Goal: Task Accomplishment & Management: Use online tool/utility

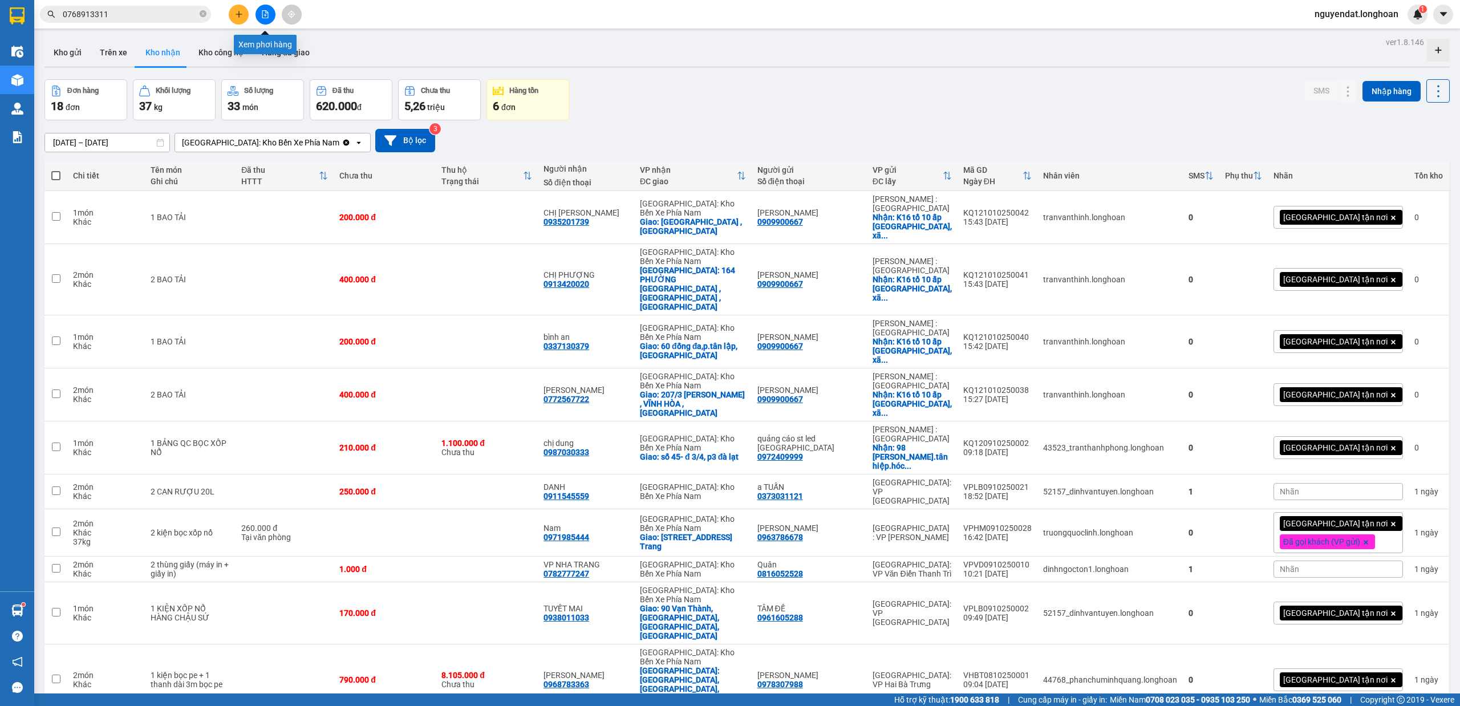
click at [263, 13] on icon "file-add" at bounding box center [265, 14] width 8 height 8
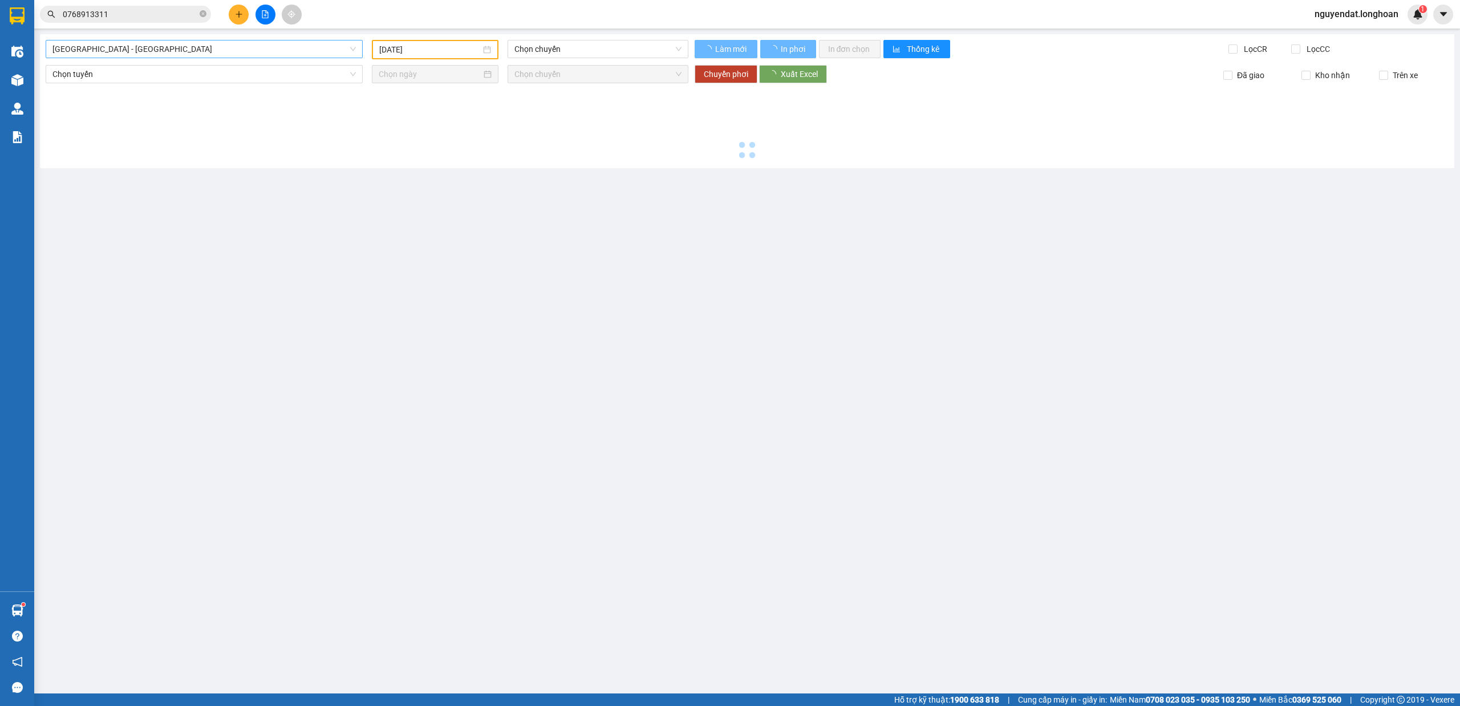
click at [240, 46] on span "[GEOGRAPHIC_DATA] - [GEOGRAPHIC_DATA]" at bounding box center [203, 48] width 303 height 17
type input "[DATE]"
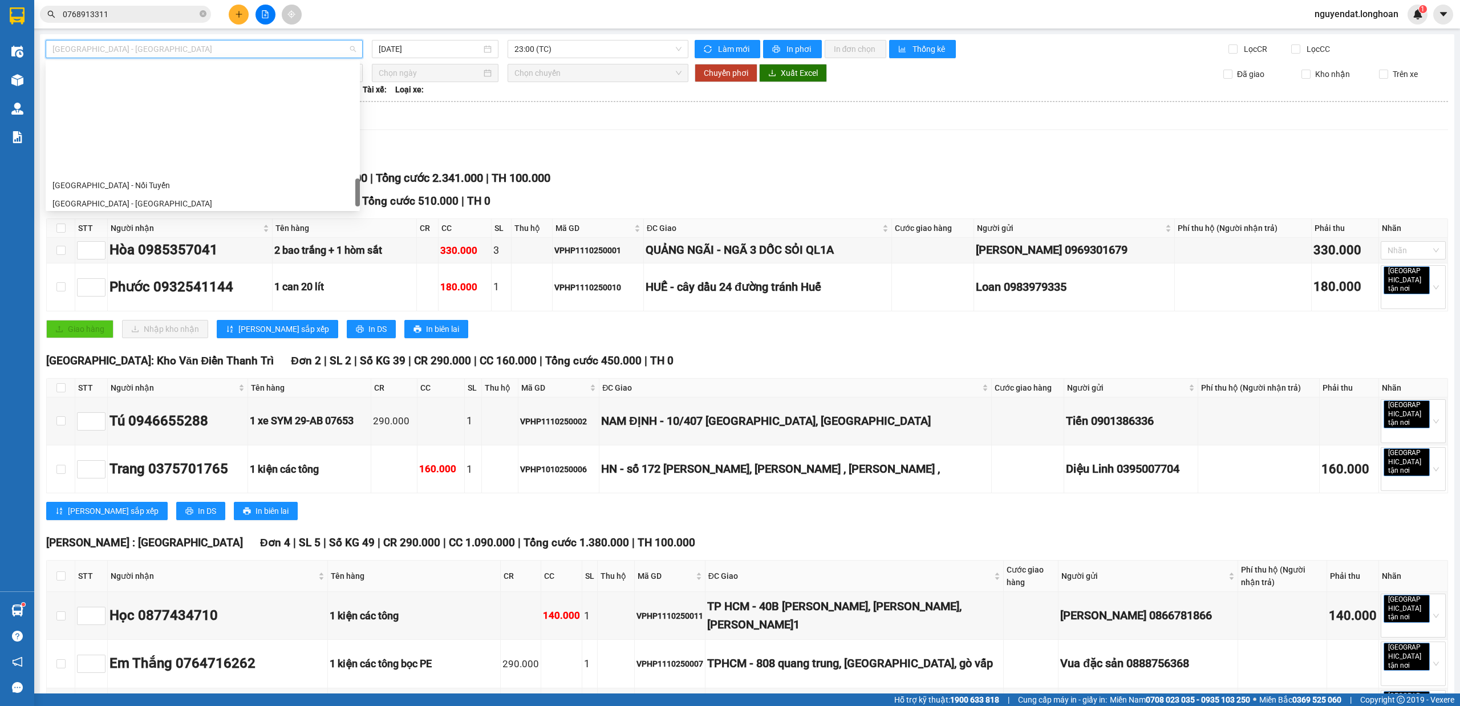
scroll to position [803, 0]
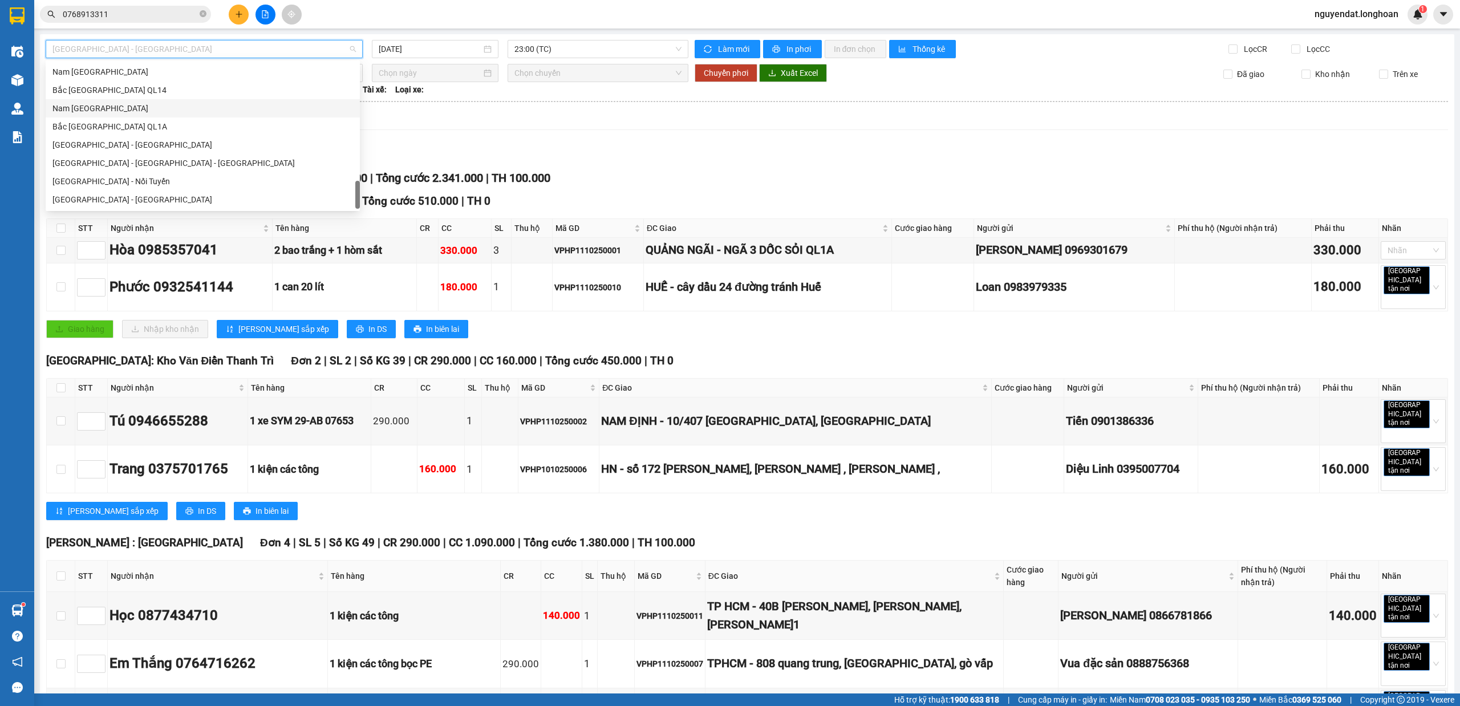
click at [133, 108] on div "Nam [GEOGRAPHIC_DATA]" at bounding box center [202, 108] width 301 height 13
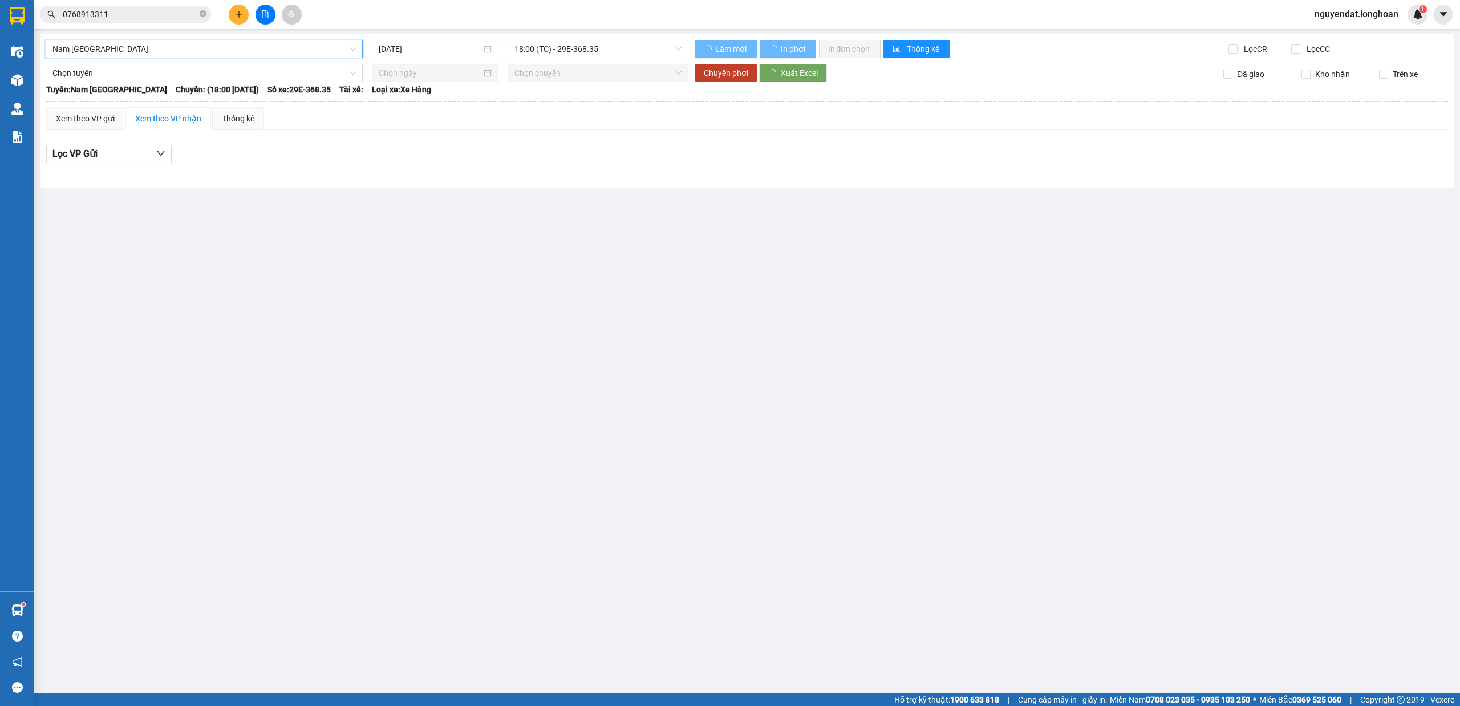
click at [441, 48] on input "[DATE]" at bounding box center [430, 49] width 103 height 13
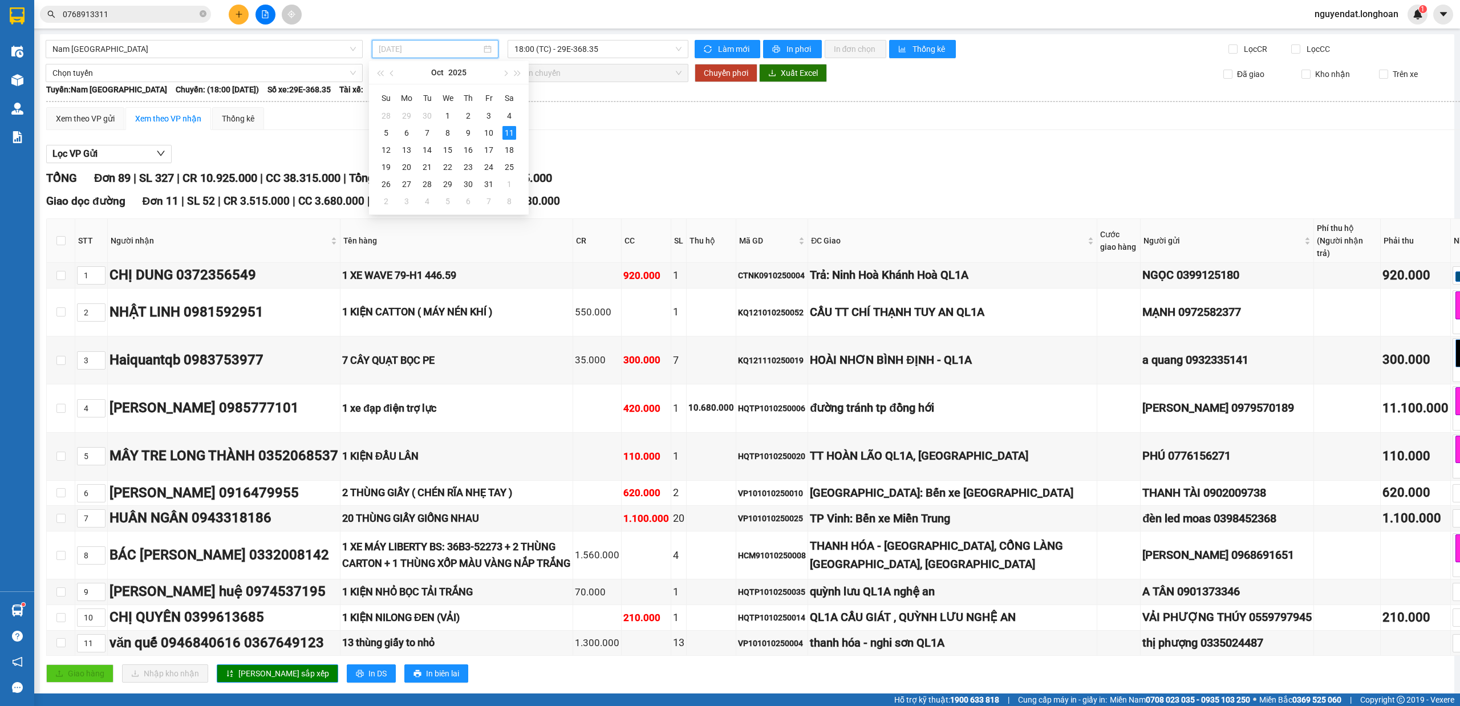
type input "[DATE]"
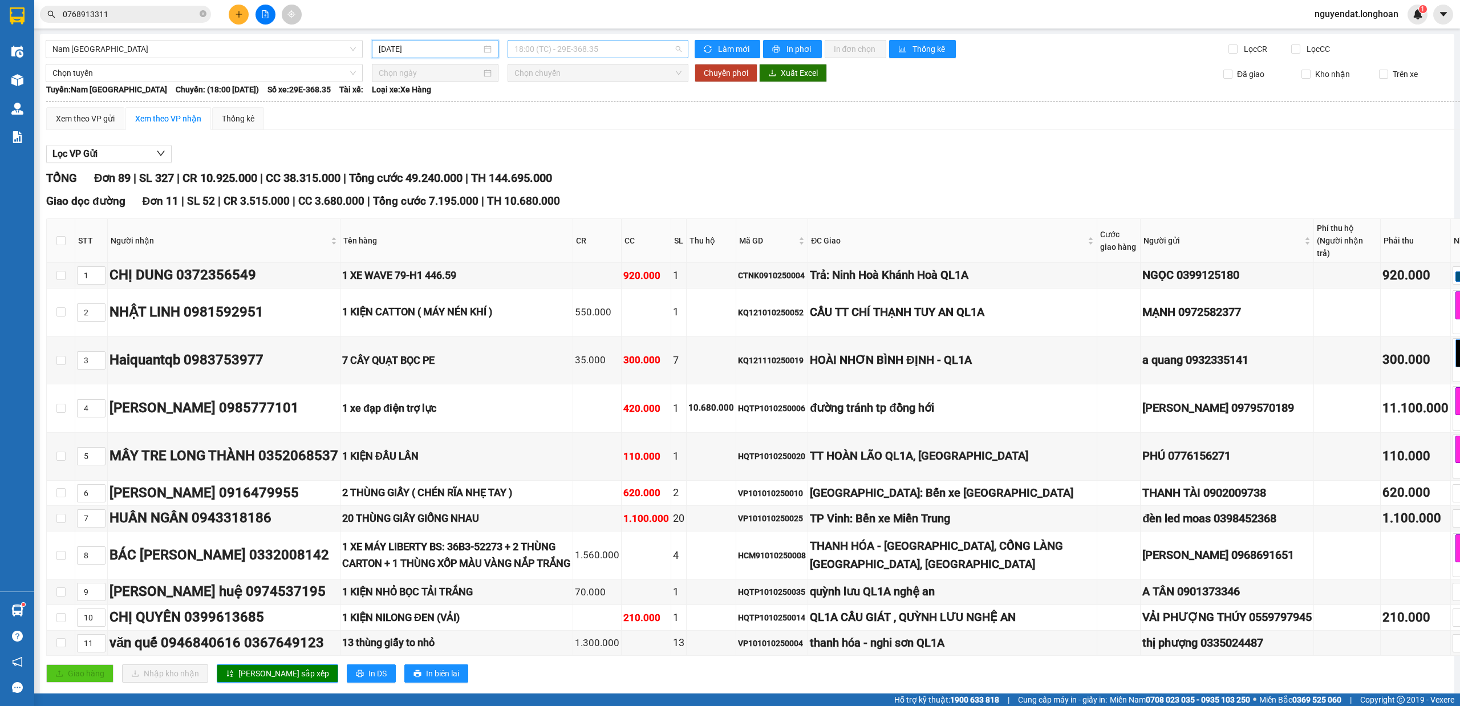
click at [638, 43] on span "18:00 (TC) - 29E-368.35" at bounding box center [598, 48] width 168 height 17
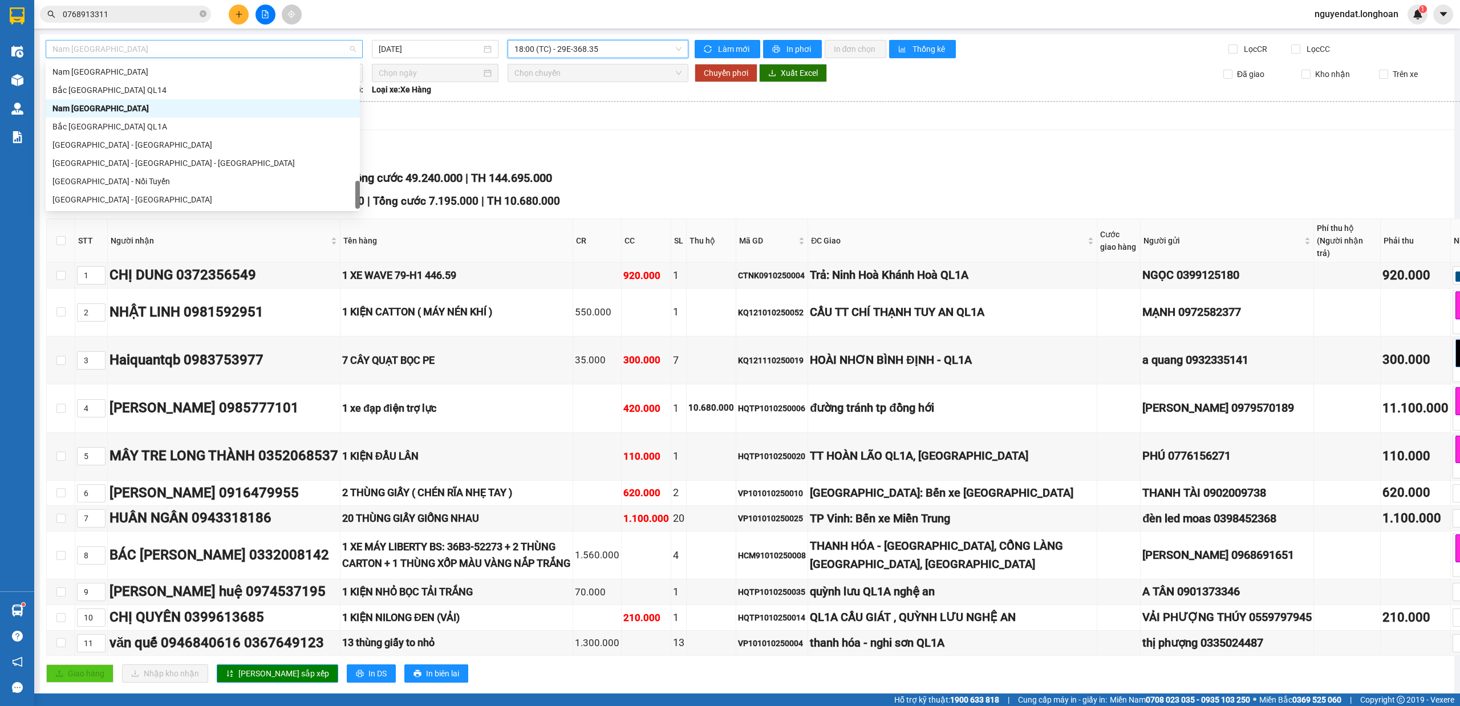
click at [322, 48] on span "Nam [GEOGRAPHIC_DATA]" at bounding box center [203, 48] width 303 height 17
click at [92, 119] on div "Bắc [GEOGRAPHIC_DATA] QL1A" at bounding box center [203, 126] width 314 height 18
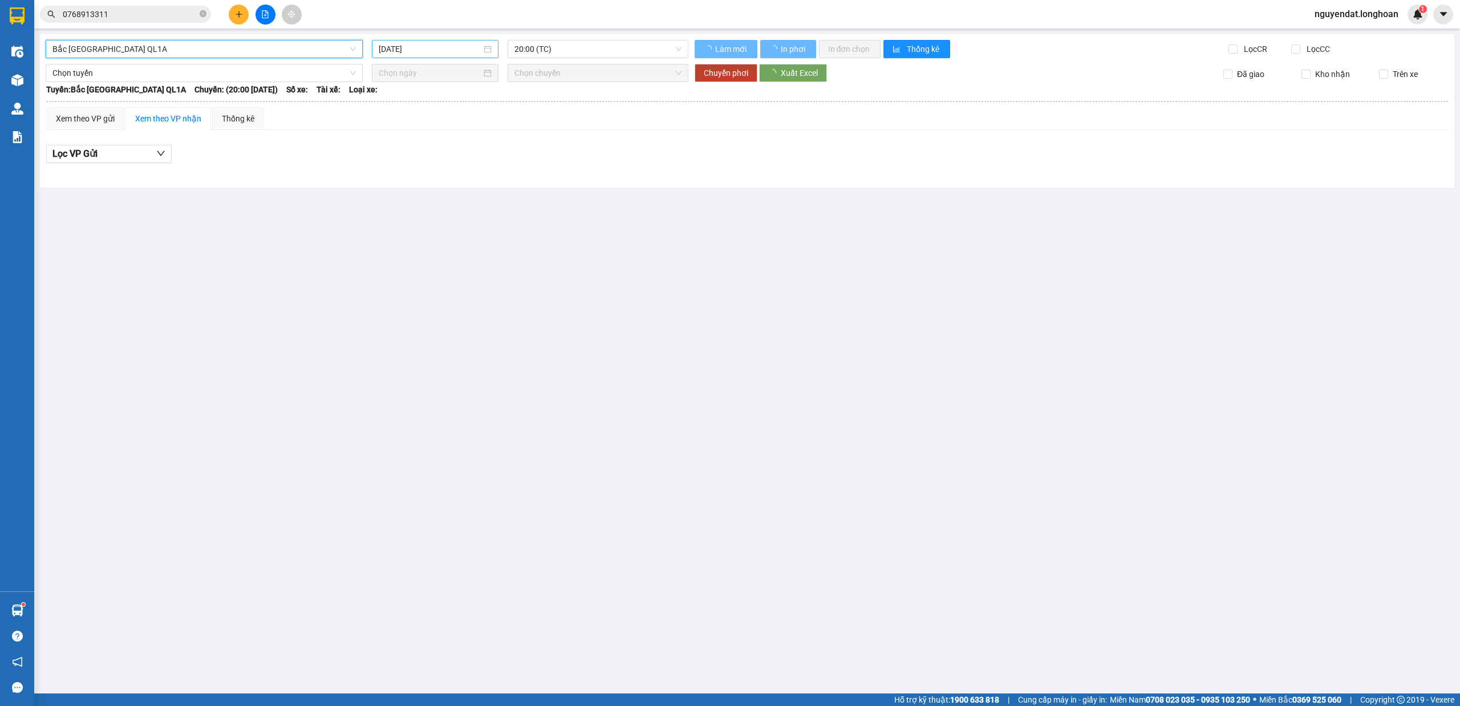
click at [447, 51] on input "[DATE]" at bounding box center [430, 49] width 103 height 13
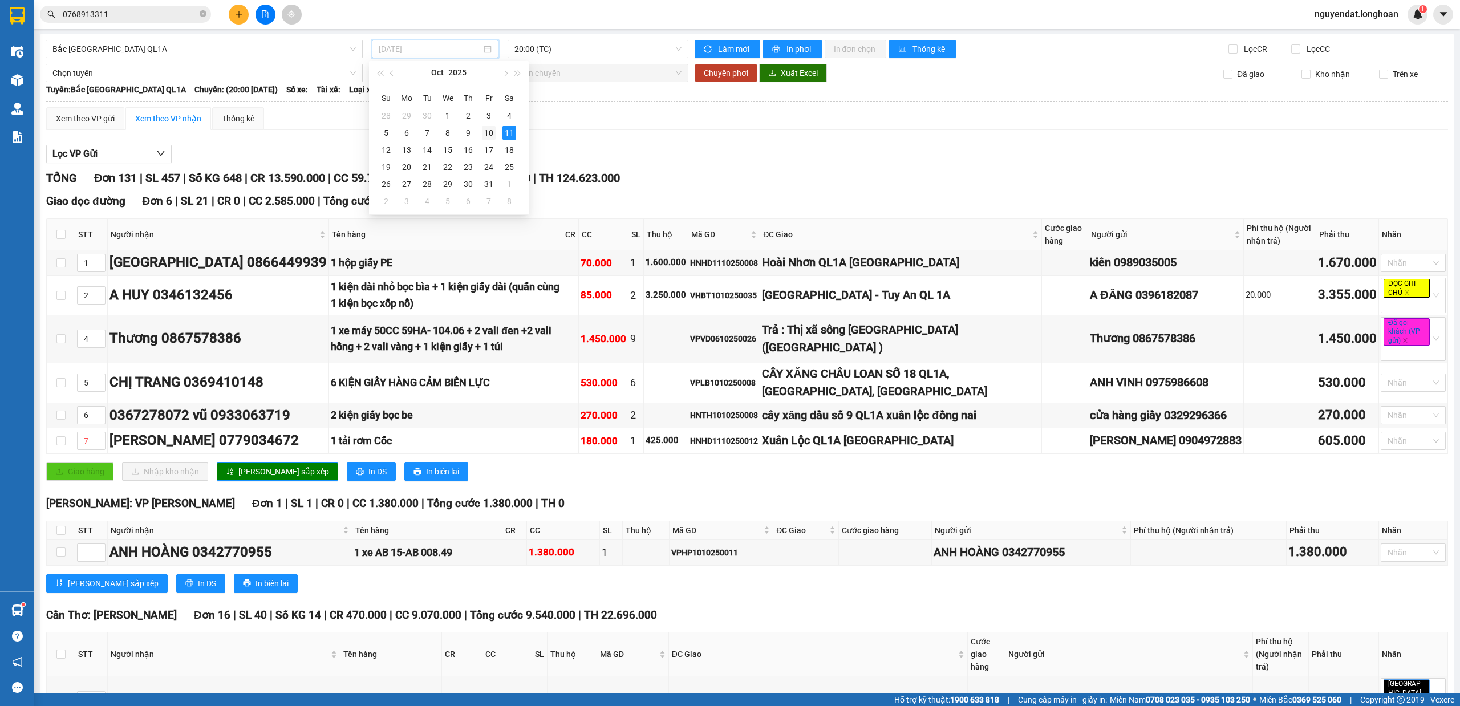
click at [491, 135] on div "10" at bounding box center [489, 133] width 14 height 14
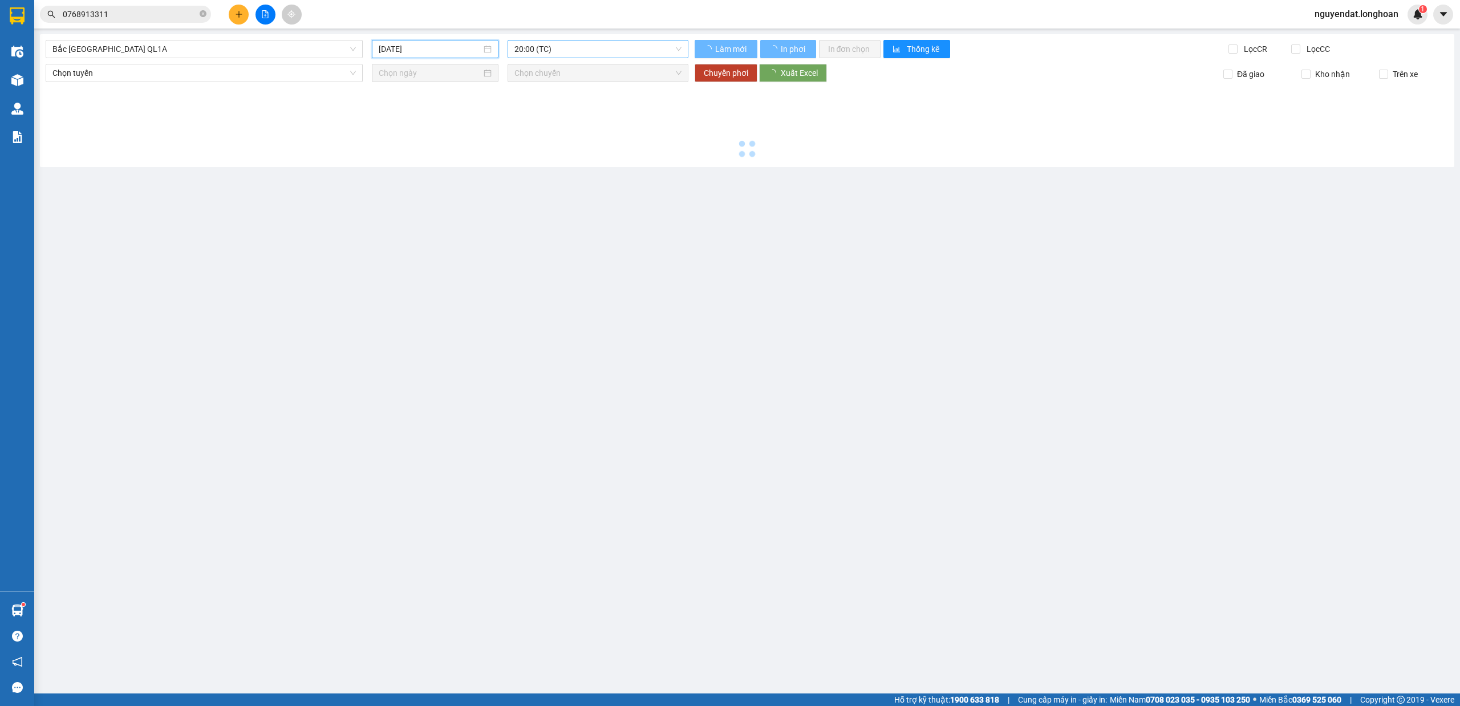
type input "[DATE]"
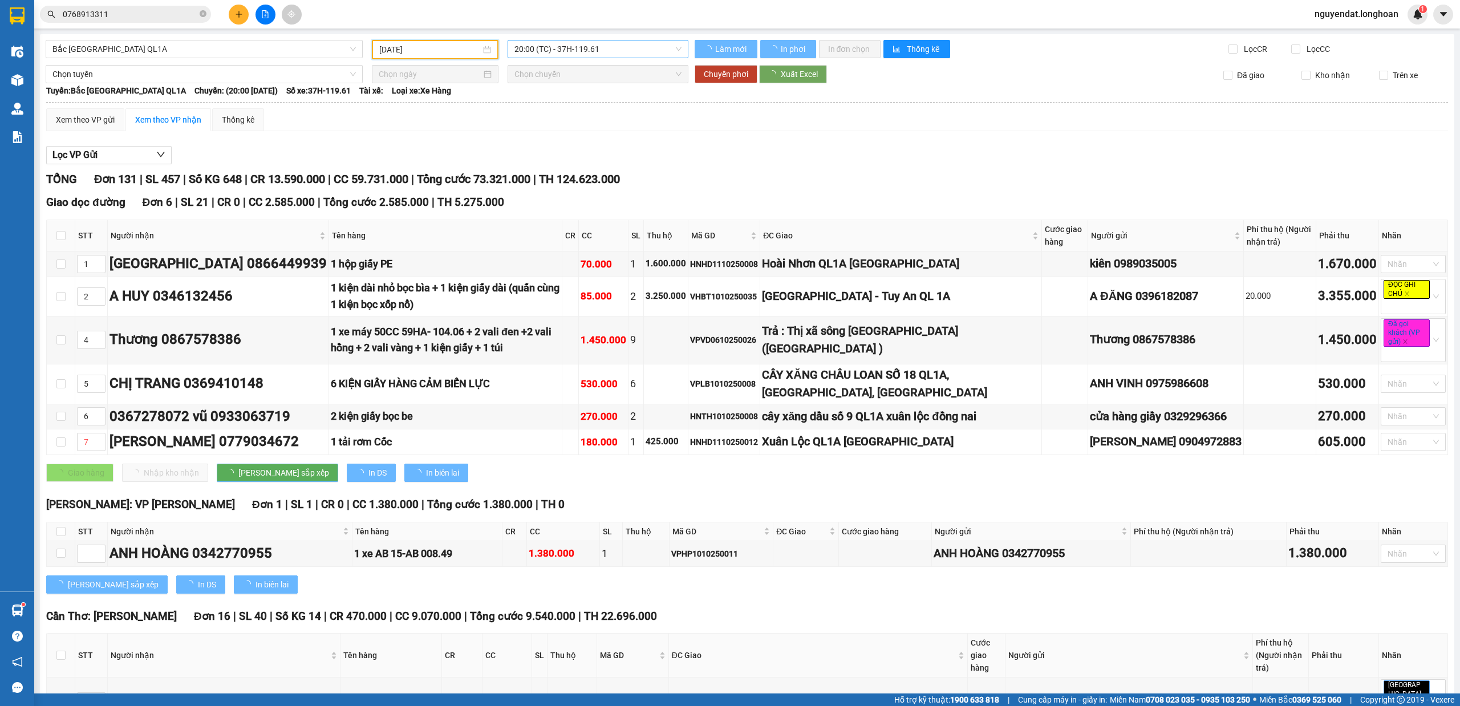
click at [581, 48] on span "20:00 (TC) - 37H-119.61" at bounding box center [598, 48] width 168 height 17
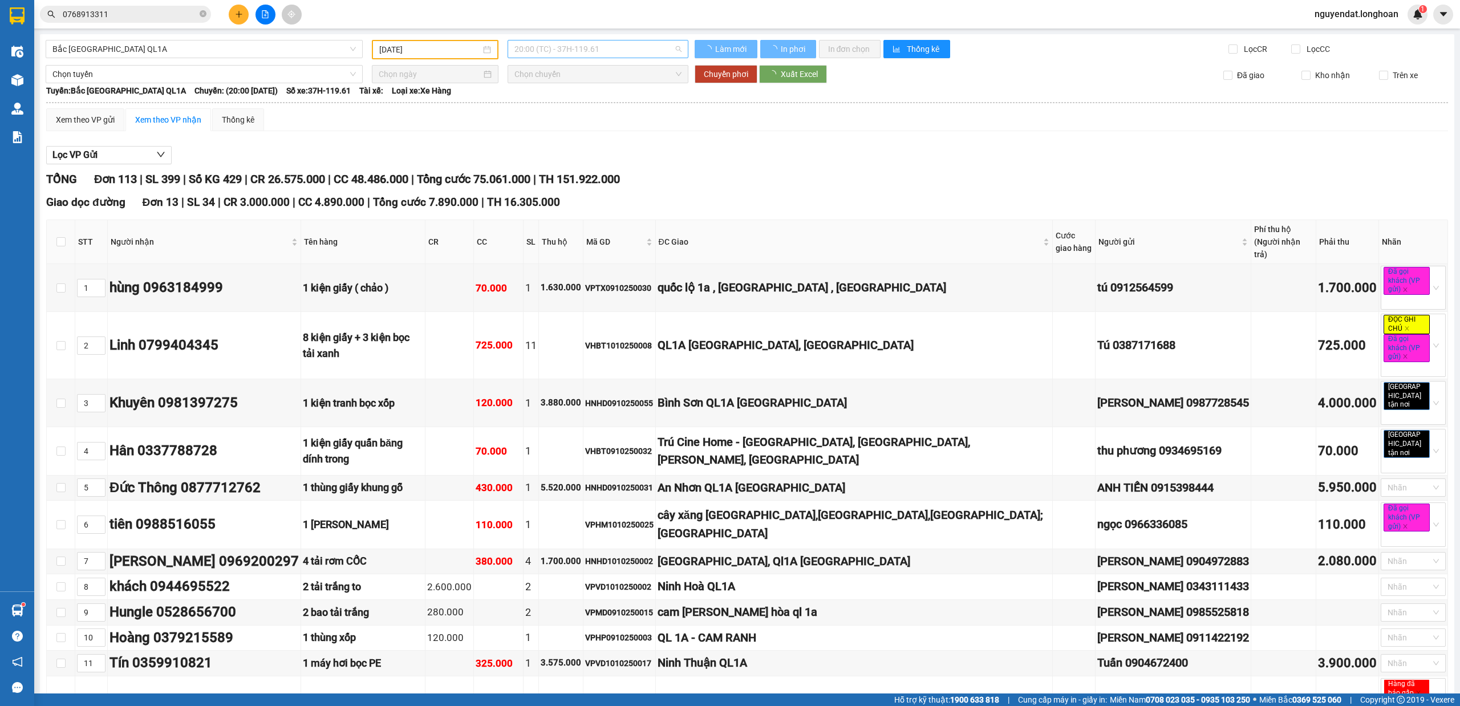
click at [581, 48] on span "20:00 (TC) - 37H-119.61" at bounding box center [598, 48] width 168 height 17
click at [625, 49] on span "20:00 (TC) - 37H-119.61" at bounding box center [598, 48] width 168 height 17
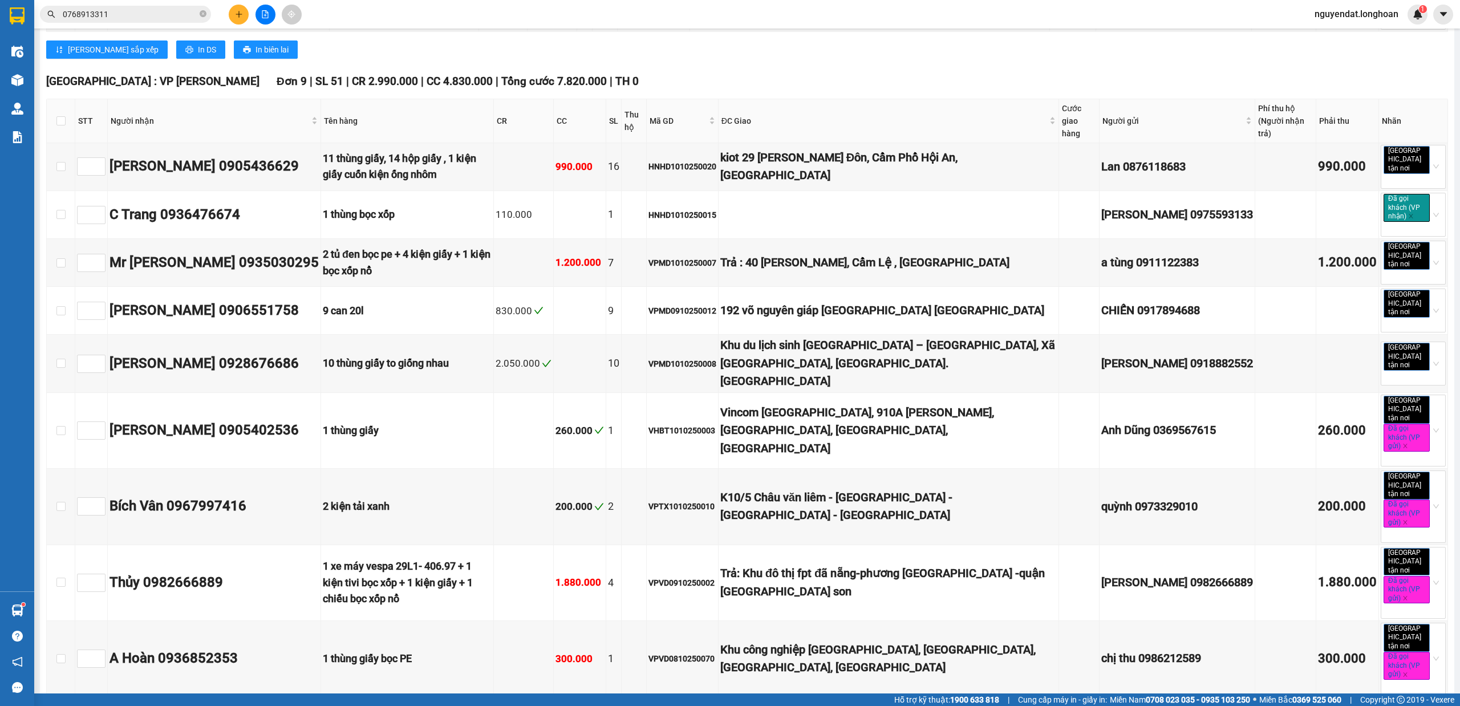
scroll to position [6291, 0]
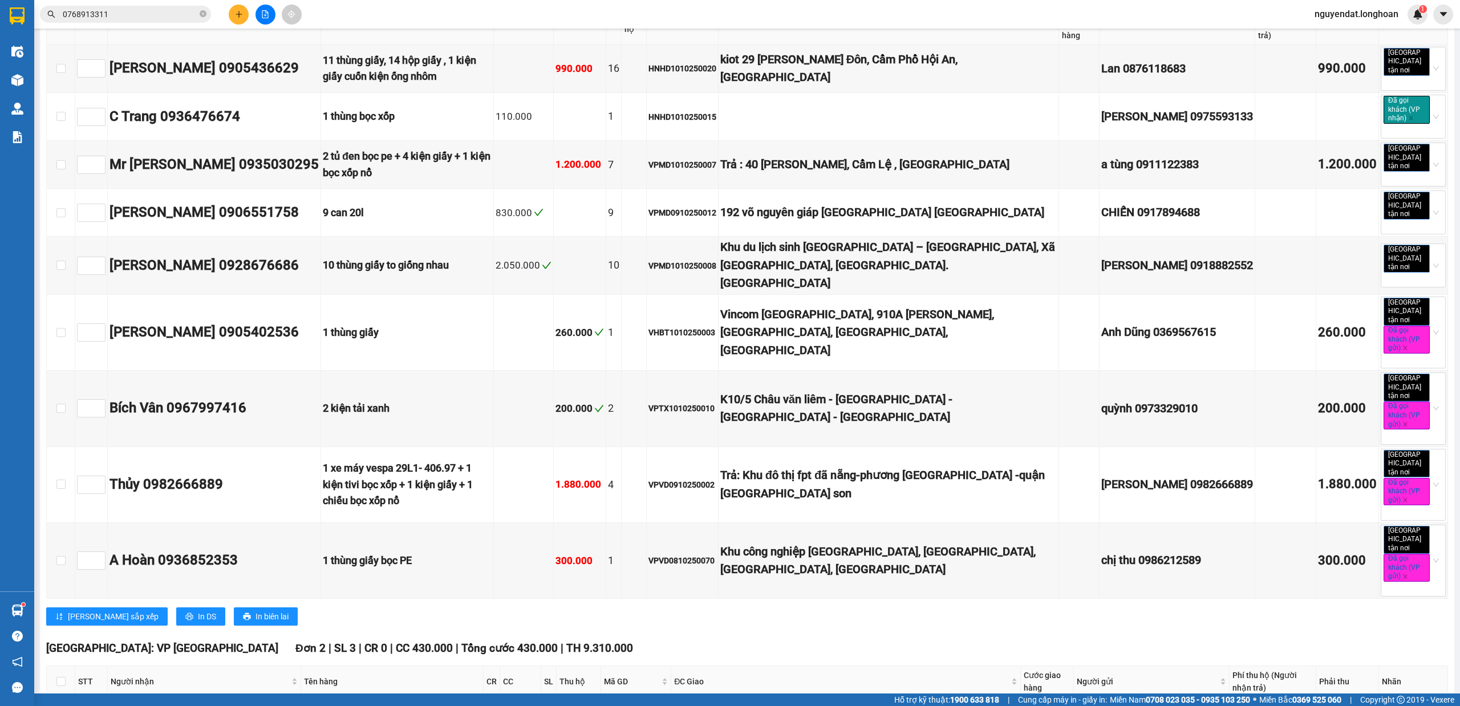
checkbox input "true"
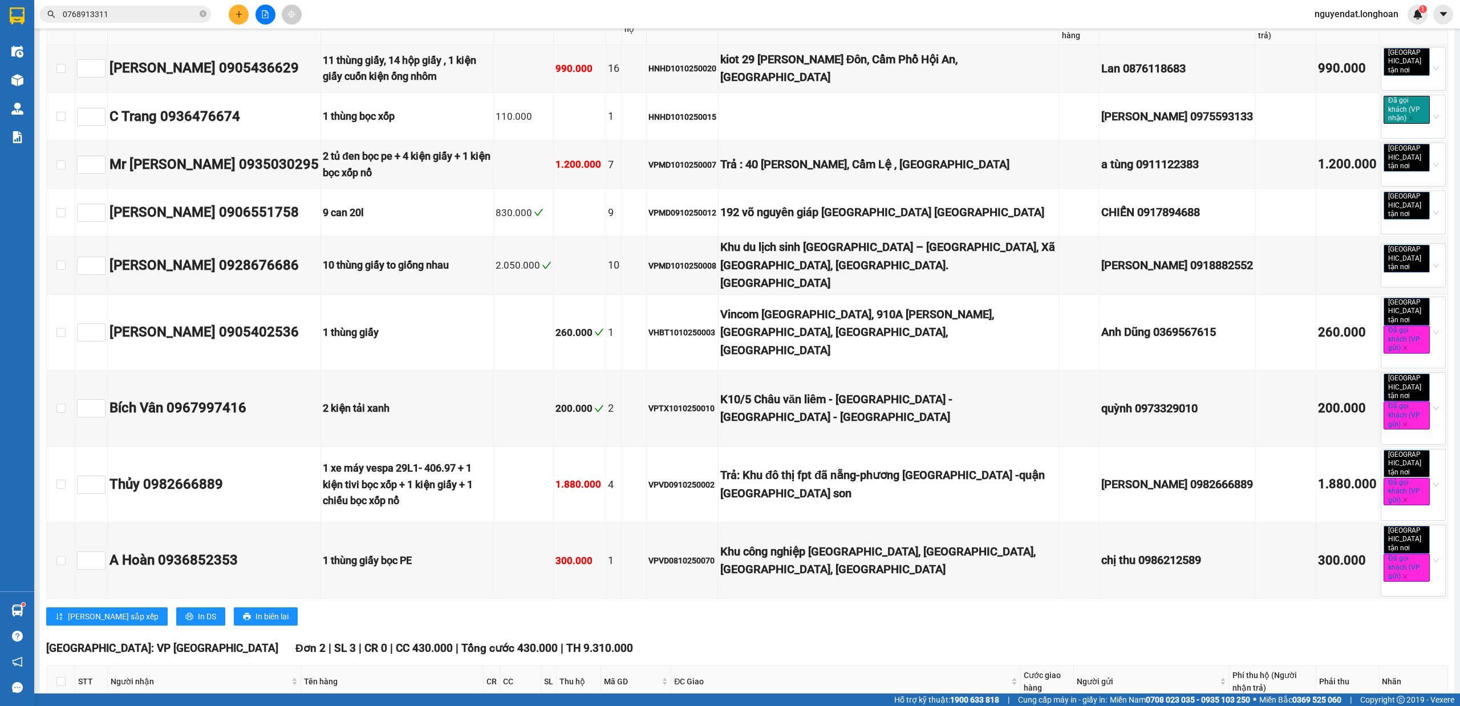
checkbox input "true"
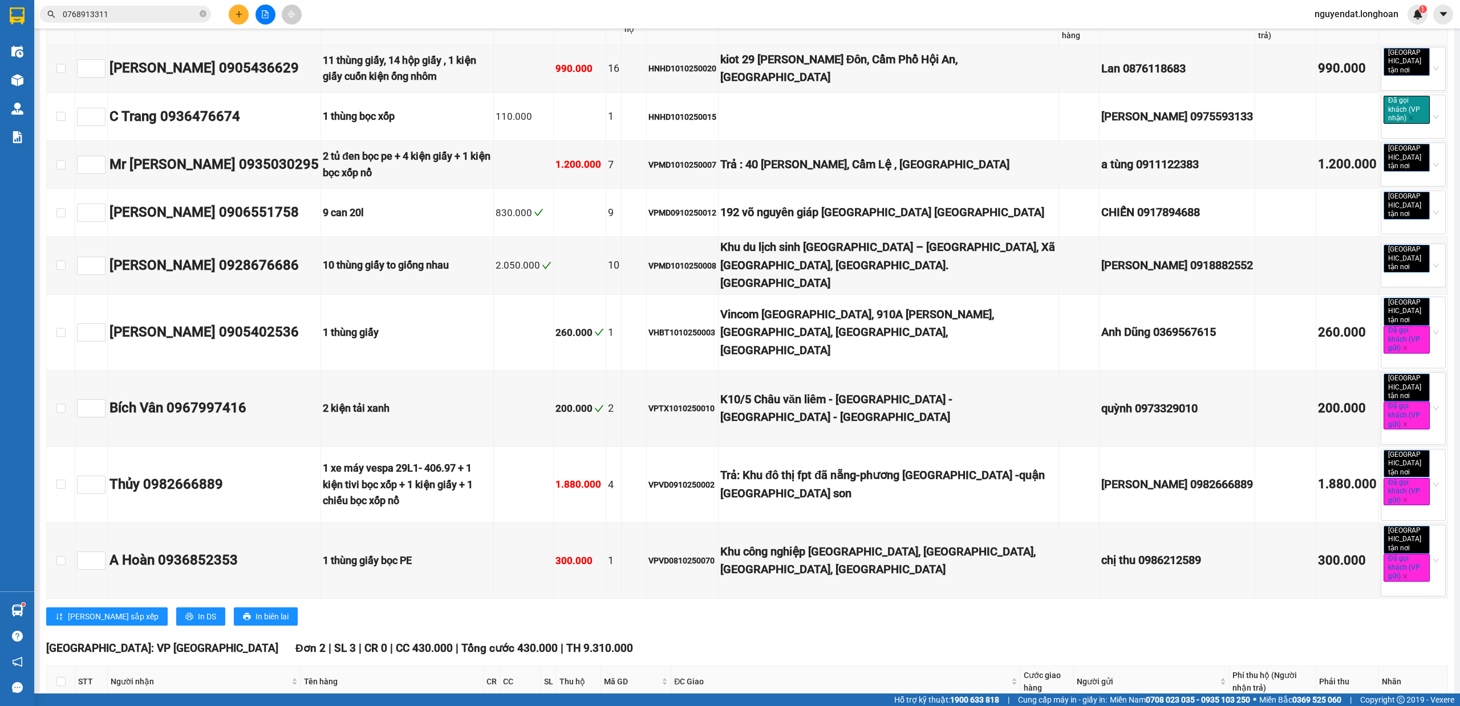
checkbox input "false"
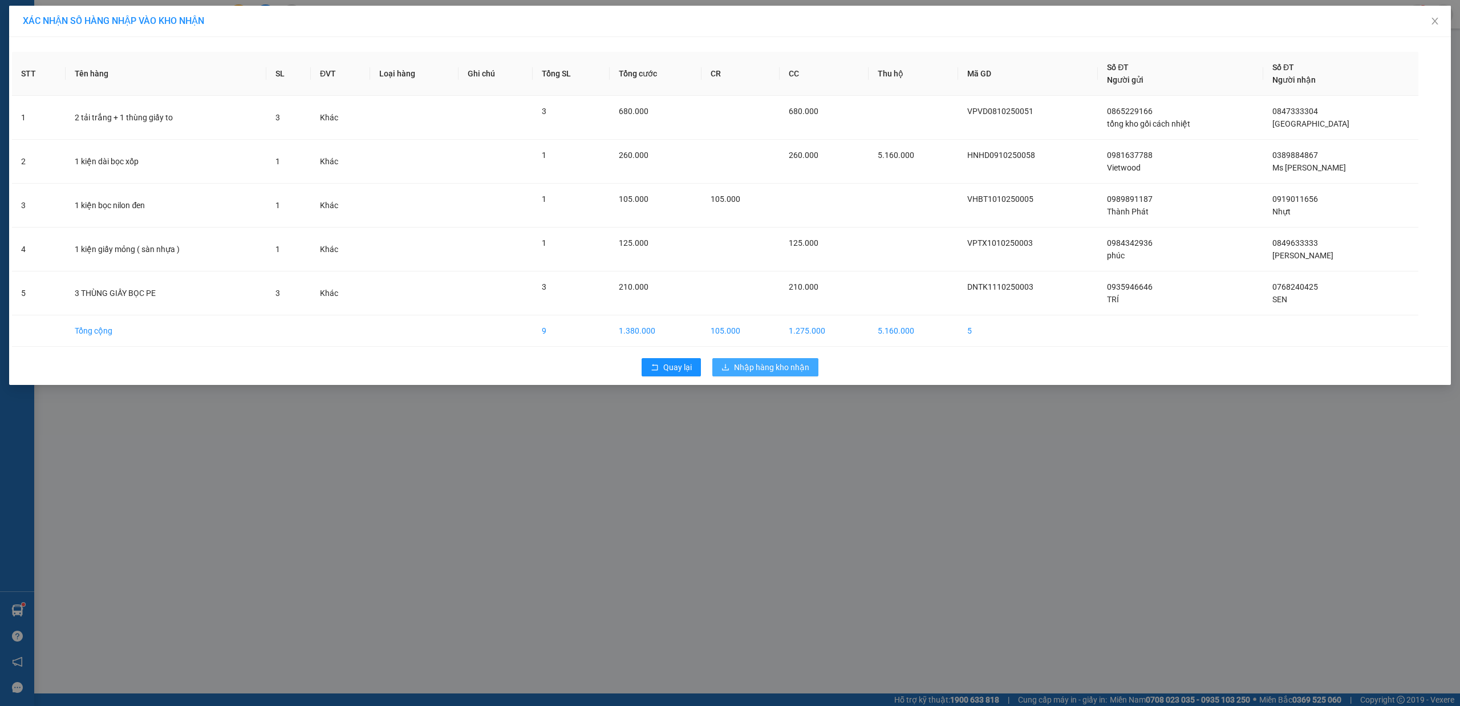
click at [784, 362] on button "Nhập hàng kho nhận" at bounding box center [765, 367] width 106 height 18
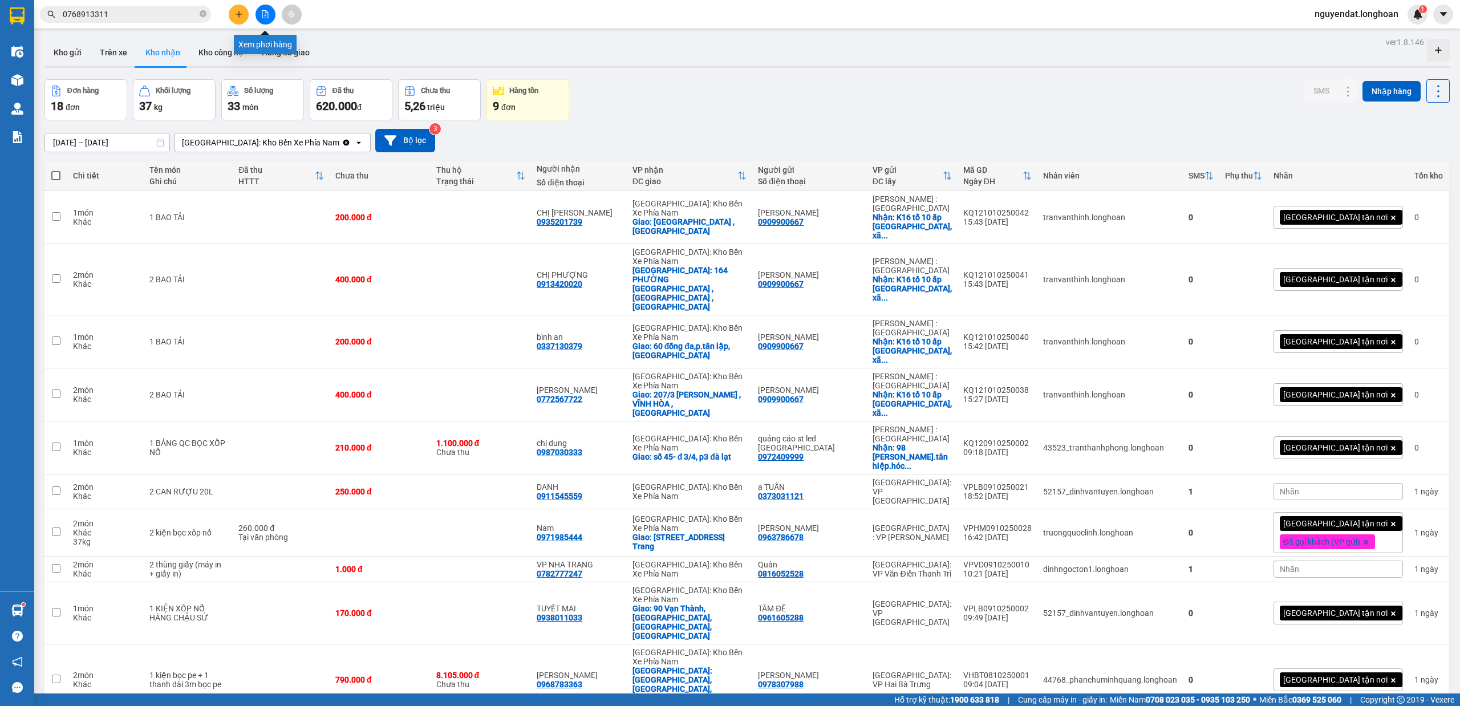
click at [257, 14] on button at bounding box center [266, 15] width 20 height 20
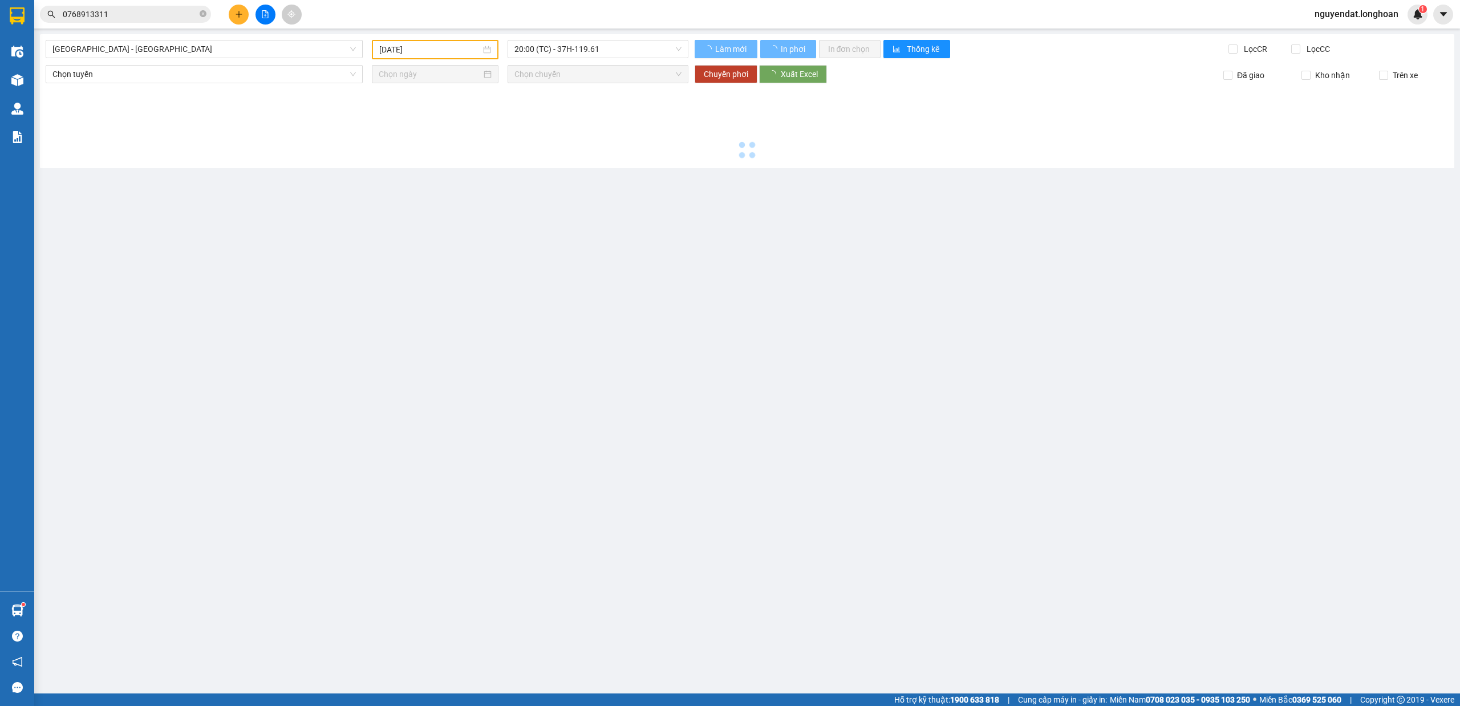
type input "[DATE]"
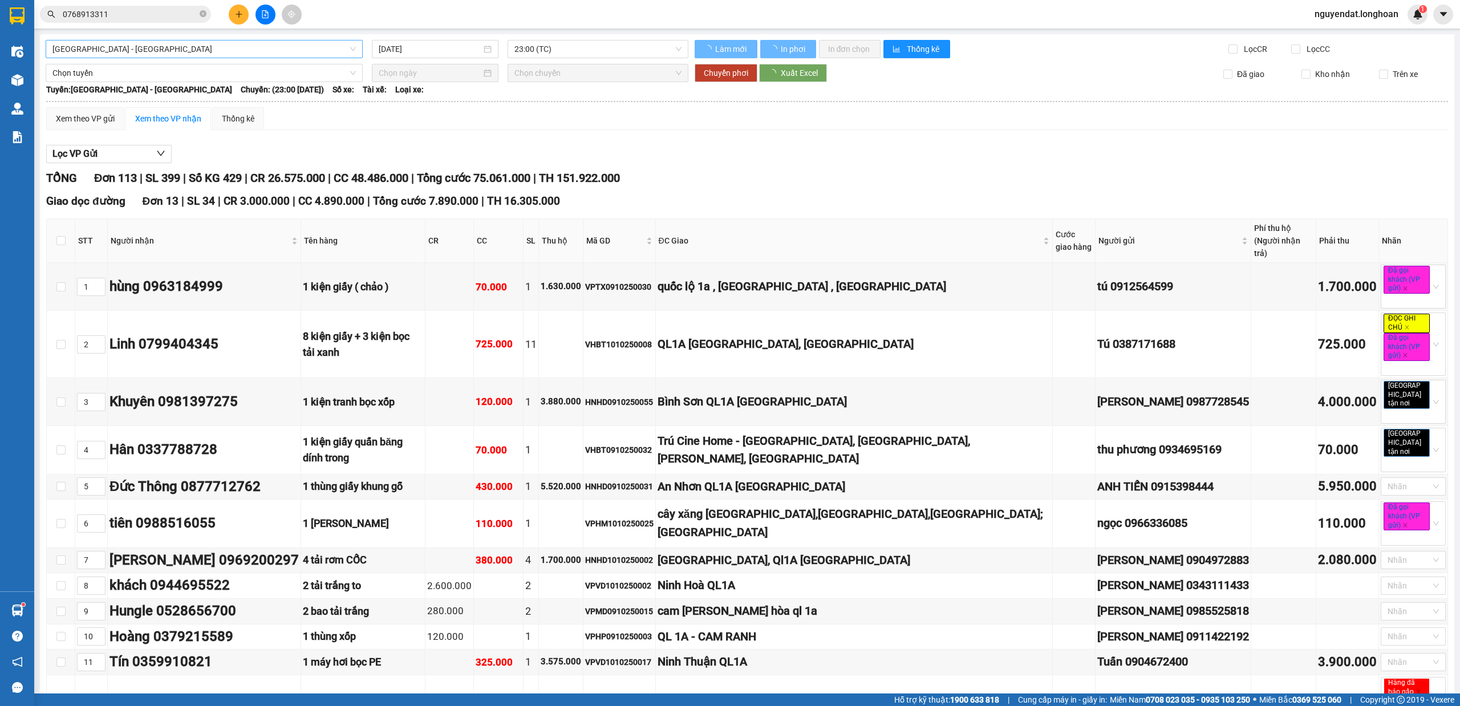
click at [289, 47] on span "[GEOGRAPHIC_DATA] - [GEOGRAPHIC_DATA]" at bounding box center [203, 48] width 303 height 17
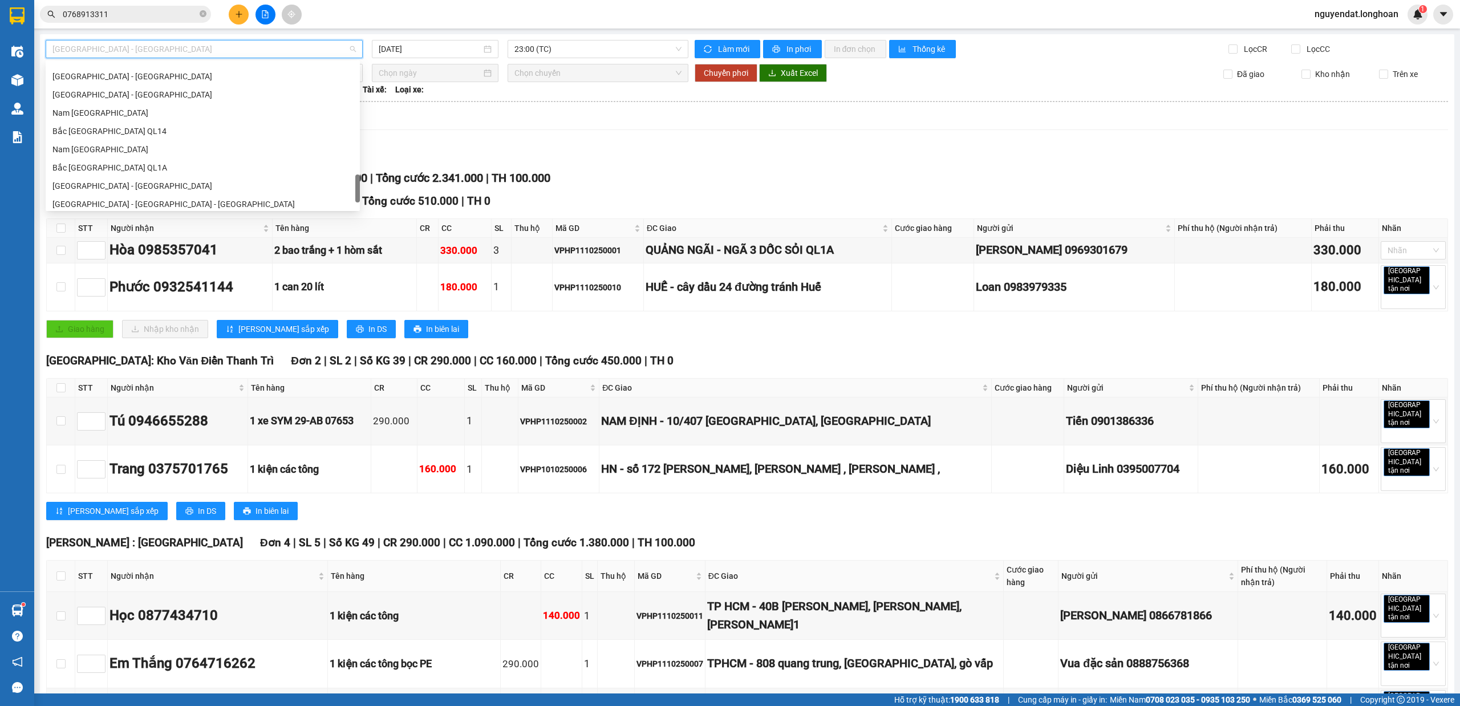
scroll to position [803, 0]
click at [164, 108] on div "Nam [GEOGRAPHIC_DATA]" at bounding box center [202, 108] width 301 height 13
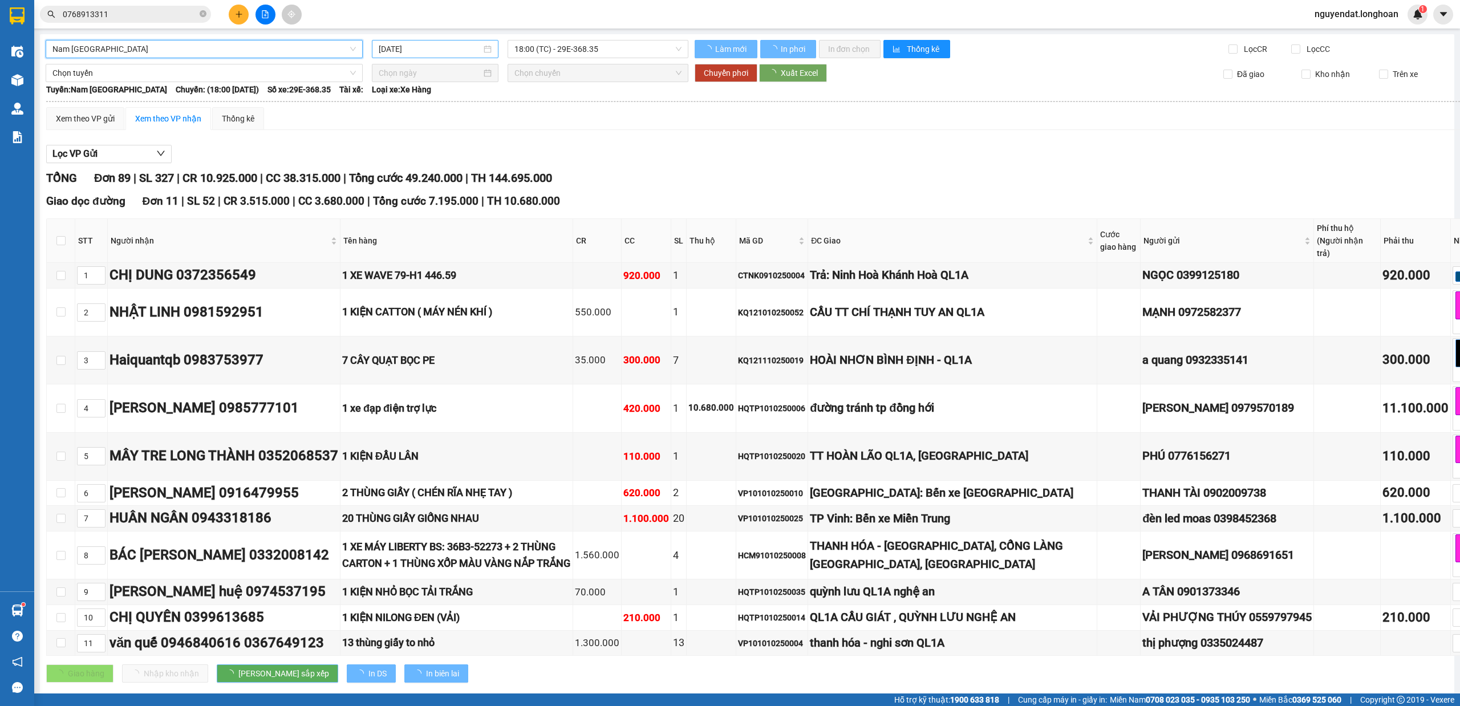
click at [479, 48] on div "[DATE]" at bounding box center [435, 49] width 113 height 13
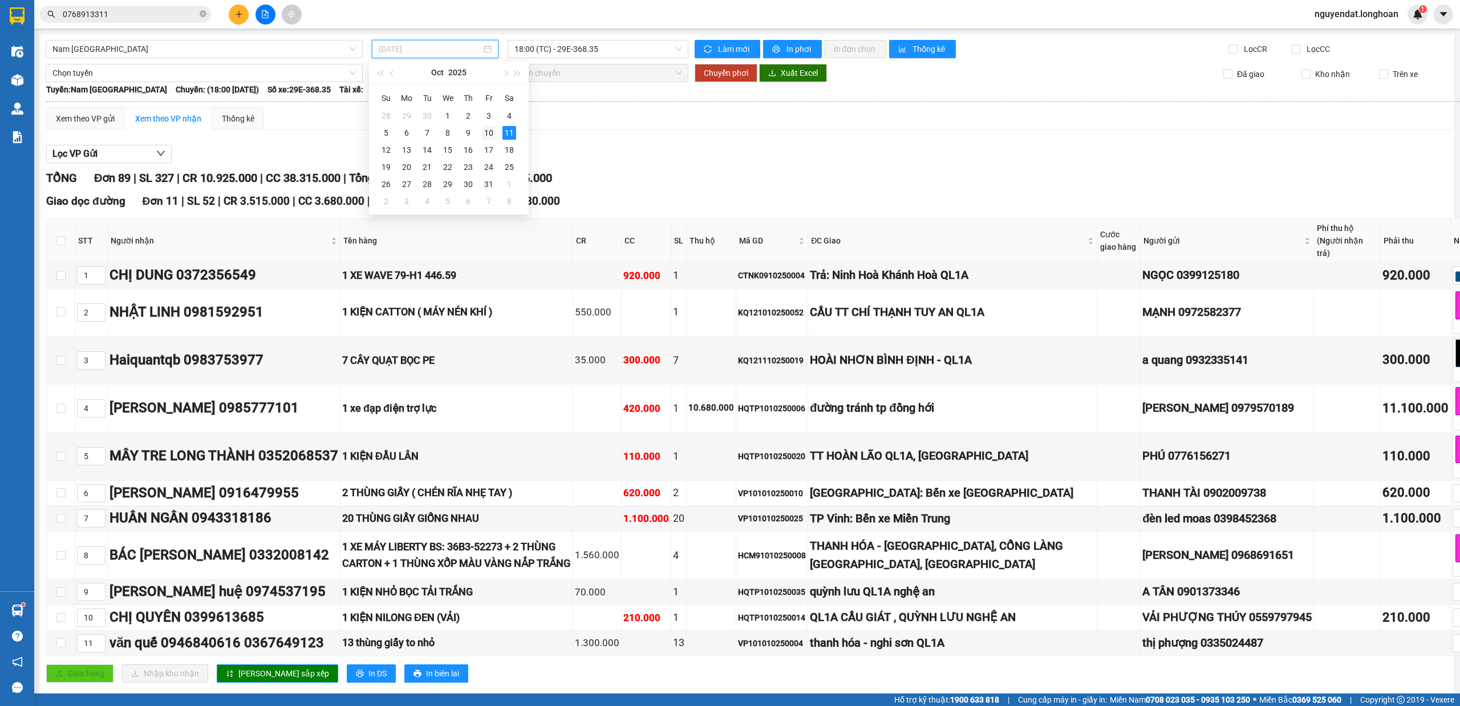
click at [493, 135] on div "10" at bounding box center [489, 133] width 14 height 14
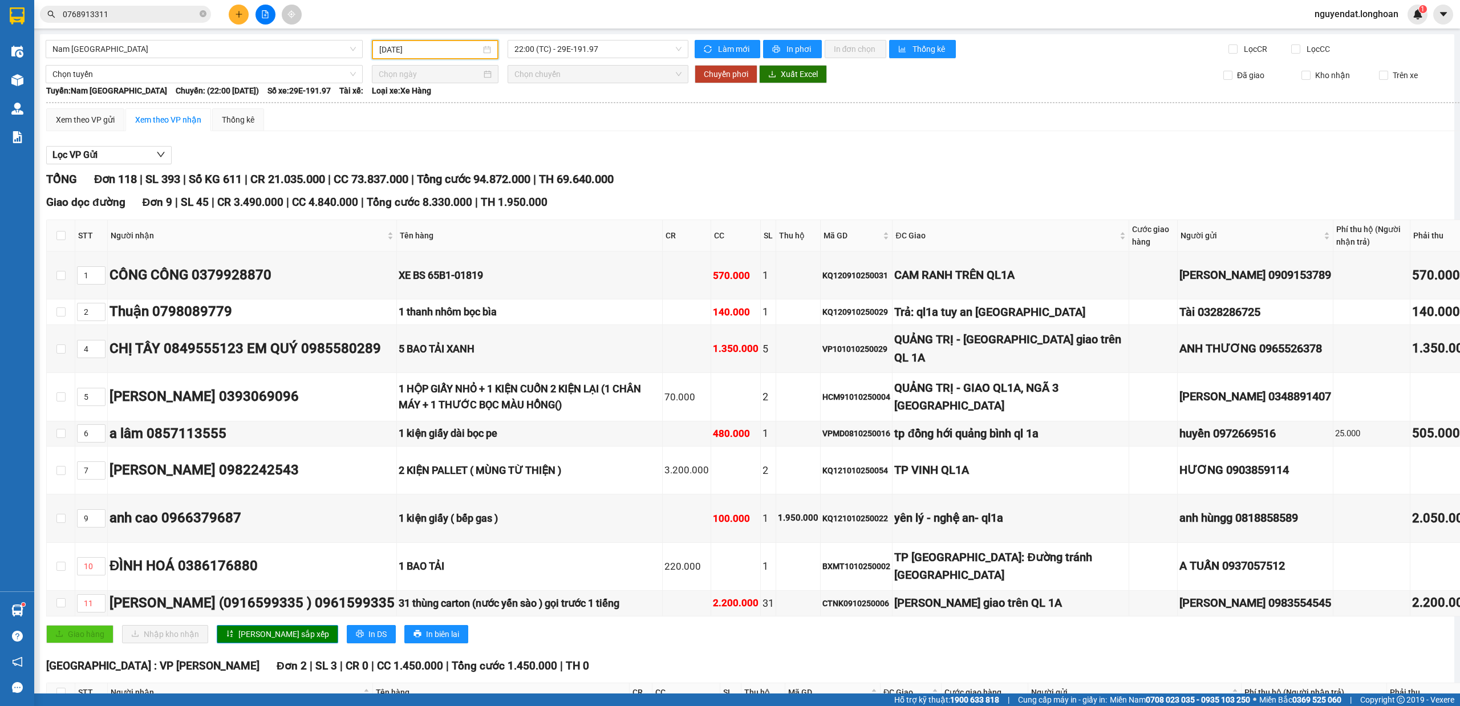
click at [411, 43] on input "[DATE]" at bounding box center [430, 49] width 102 height 13
click at [510, 132] on div "11" at bounding box center [509, 133] width 14 height 14
type input "[DATE]"
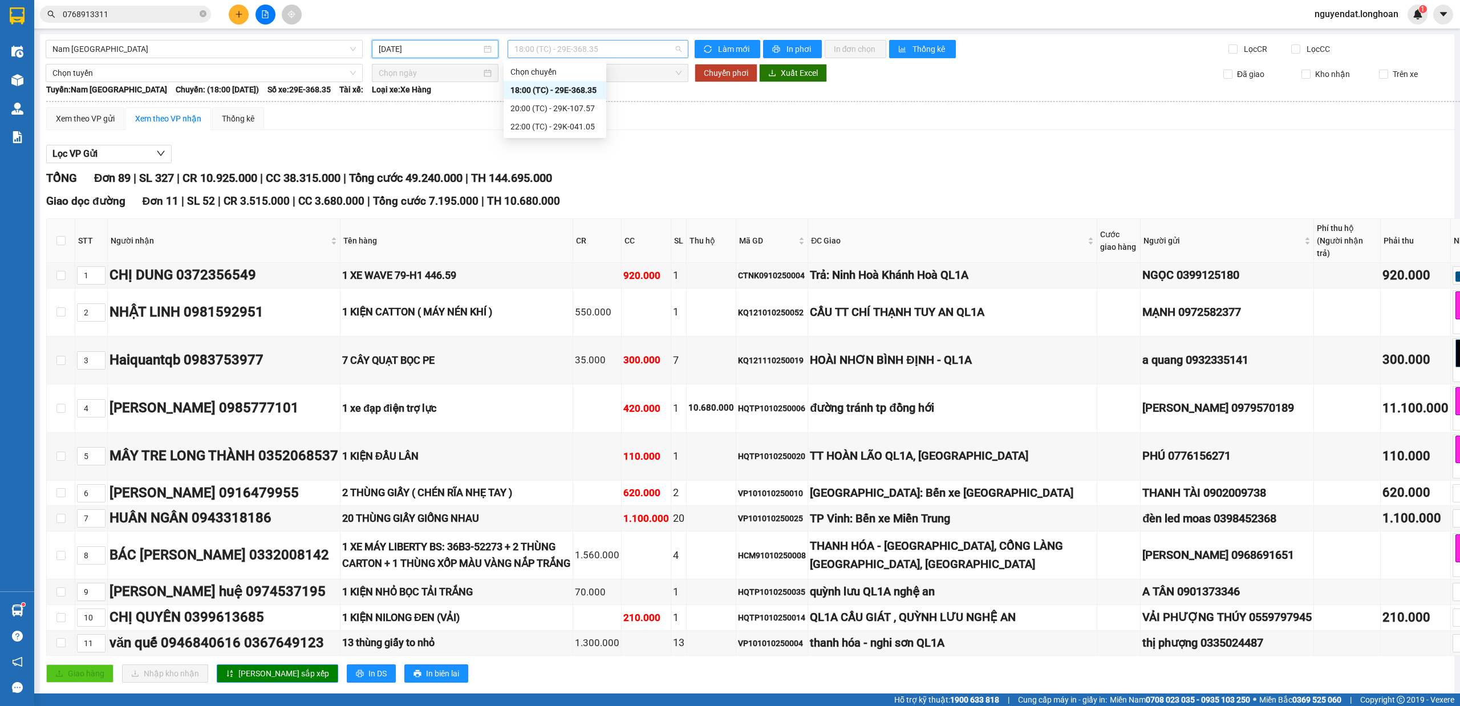
click at [637, 43] on span "18:00 (TC) - 29E-368.35" at bounding box center [598, 48] width 168 height 17
click at [607, 46] on span "18:00 (TC) - 29E-368.35" at bounding box center [598, 48] width 168 height 17
click at [567, 126] on div "22:00 (TC) - 29K-041.05" at bounding box center [554, 126] width 89 height 13
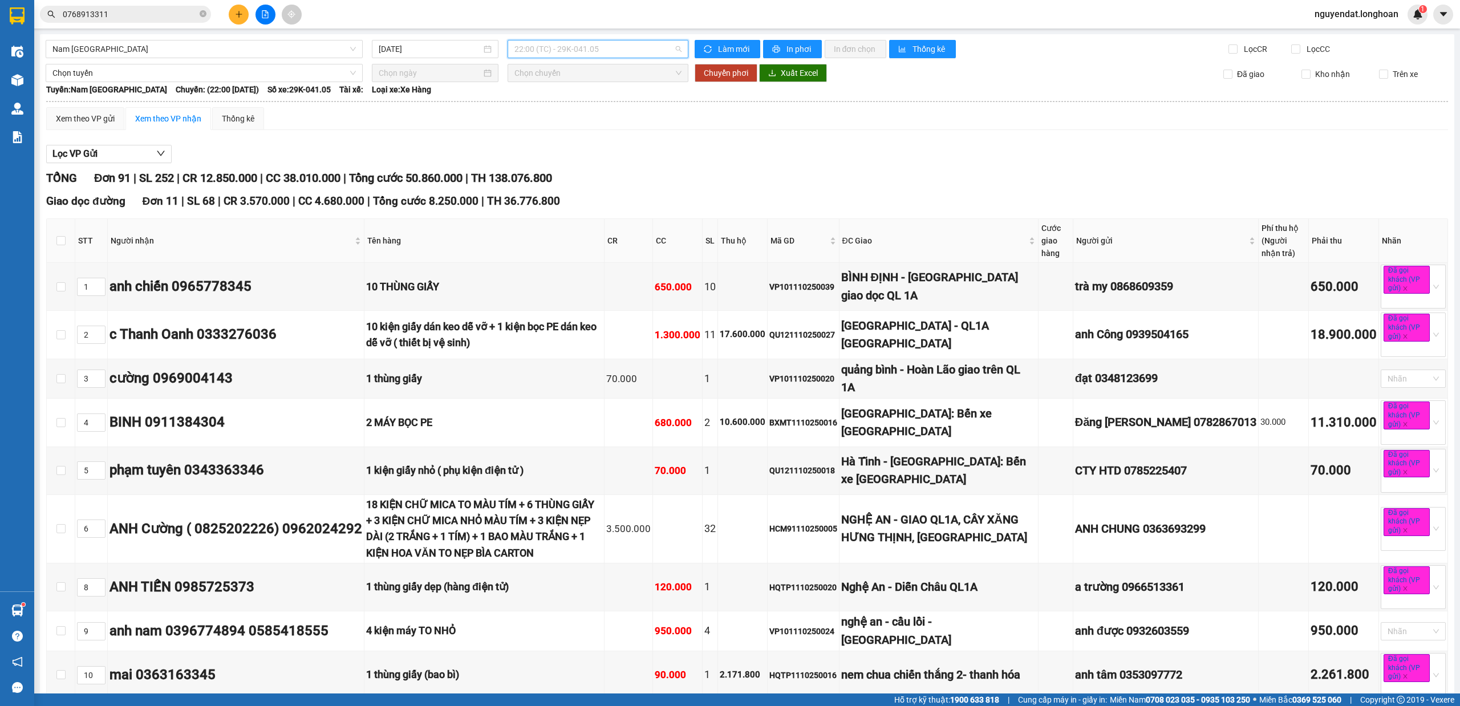
click at [629, 43] on span "22:00 (TC) - 29K-041.05" at bounding box center [598, 48] width 168 height 17
click at [560, 106] on div "20:00 (TC) - 29K-107.57" at bounding box center [554, 108] width 89 height 13
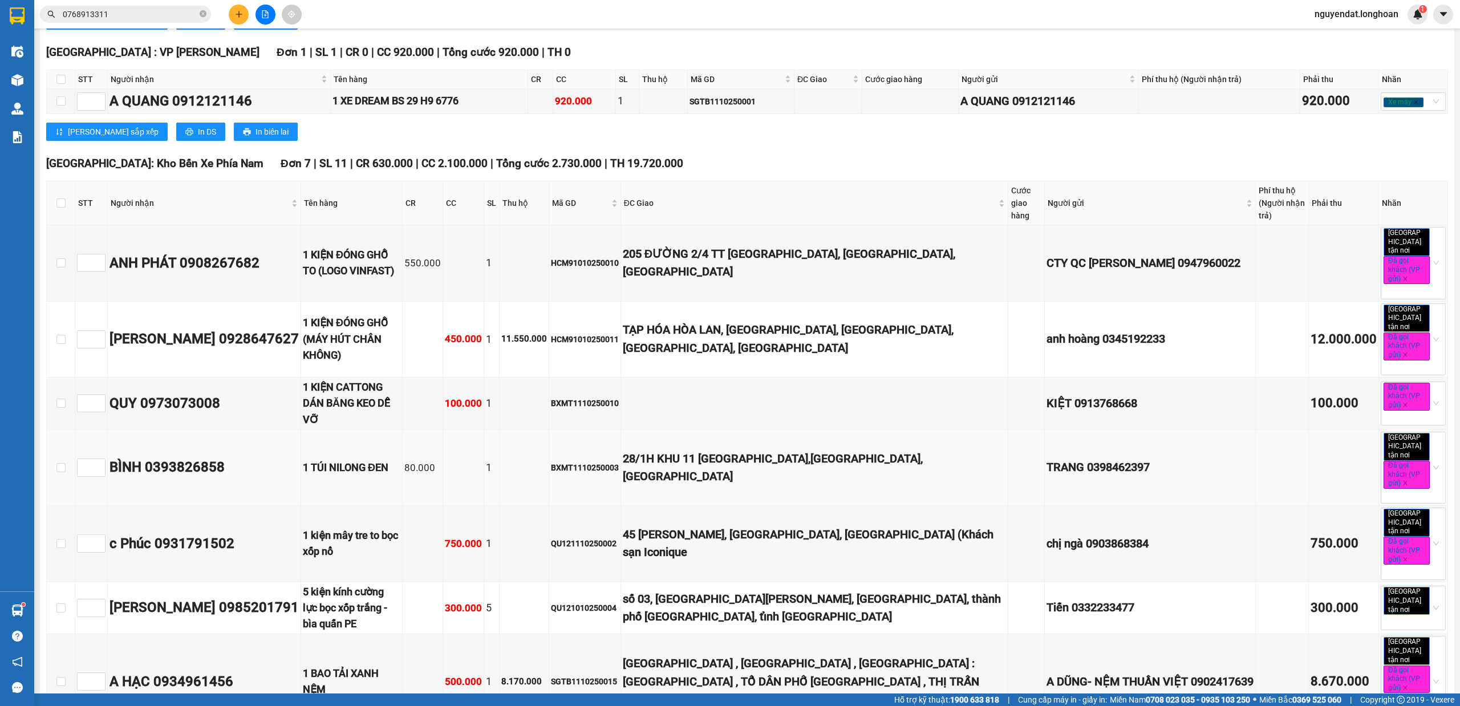
scroll to position [1014, 0]
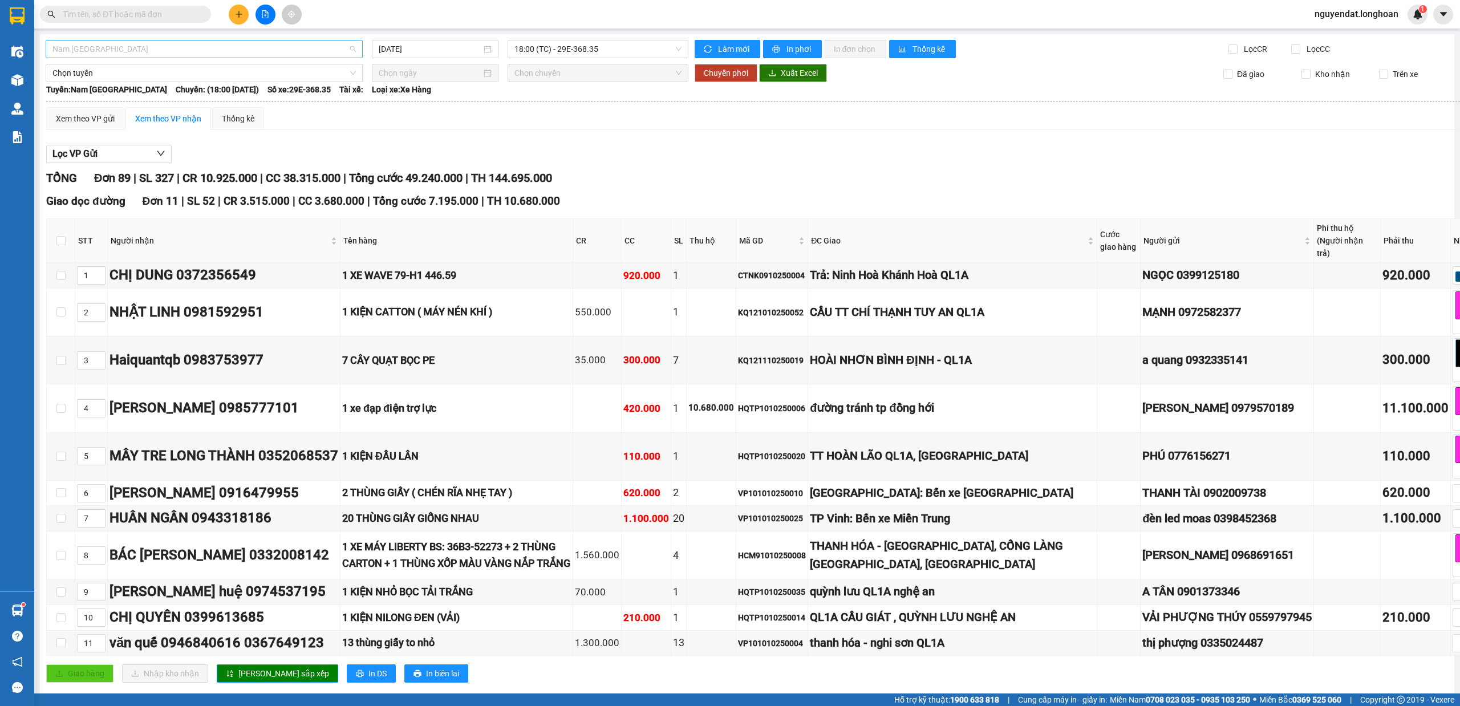
click at [185, 46] on span "Nam [GEOGRAPHIC_DATA]" at bounding box center [203, 48] width 303 height 17
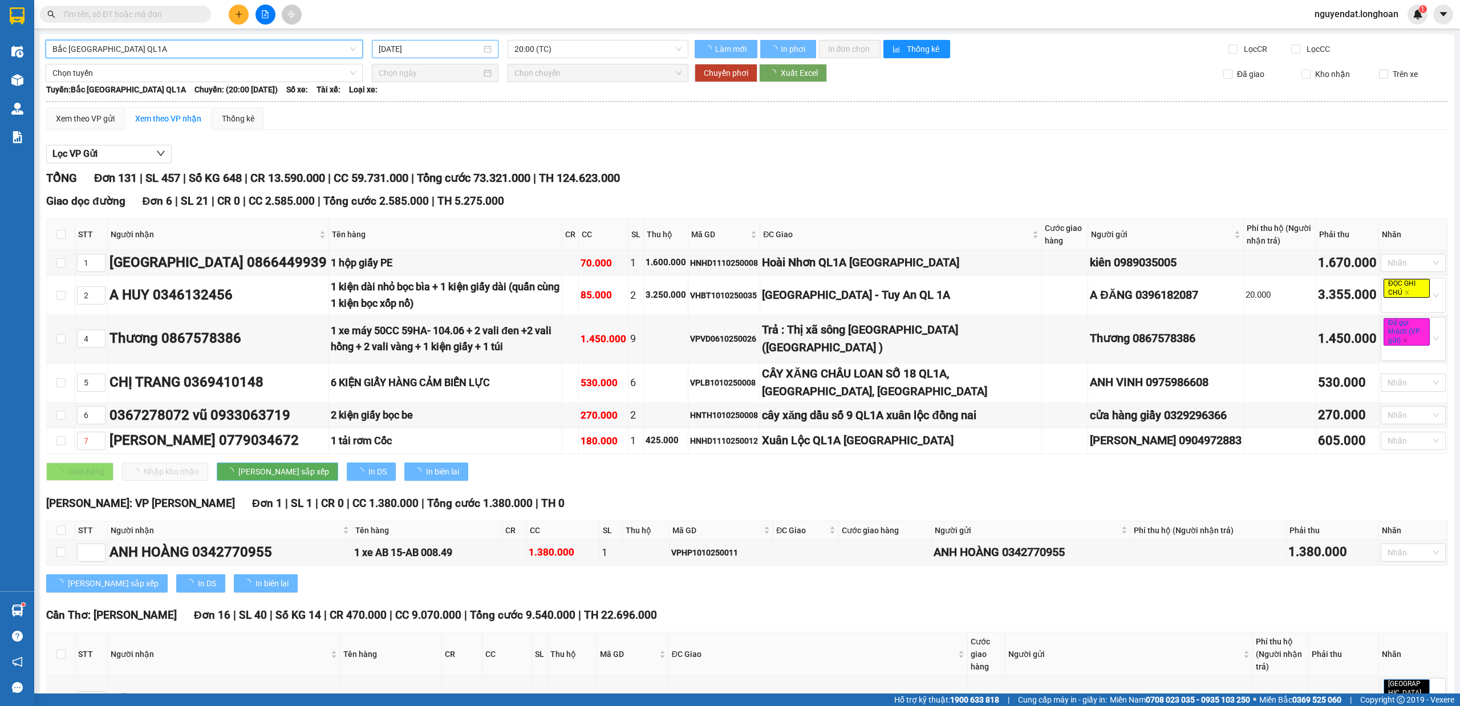
click at [455, 46] on input "[DATE]" at bounding box center [430, 49] width 103 height 13
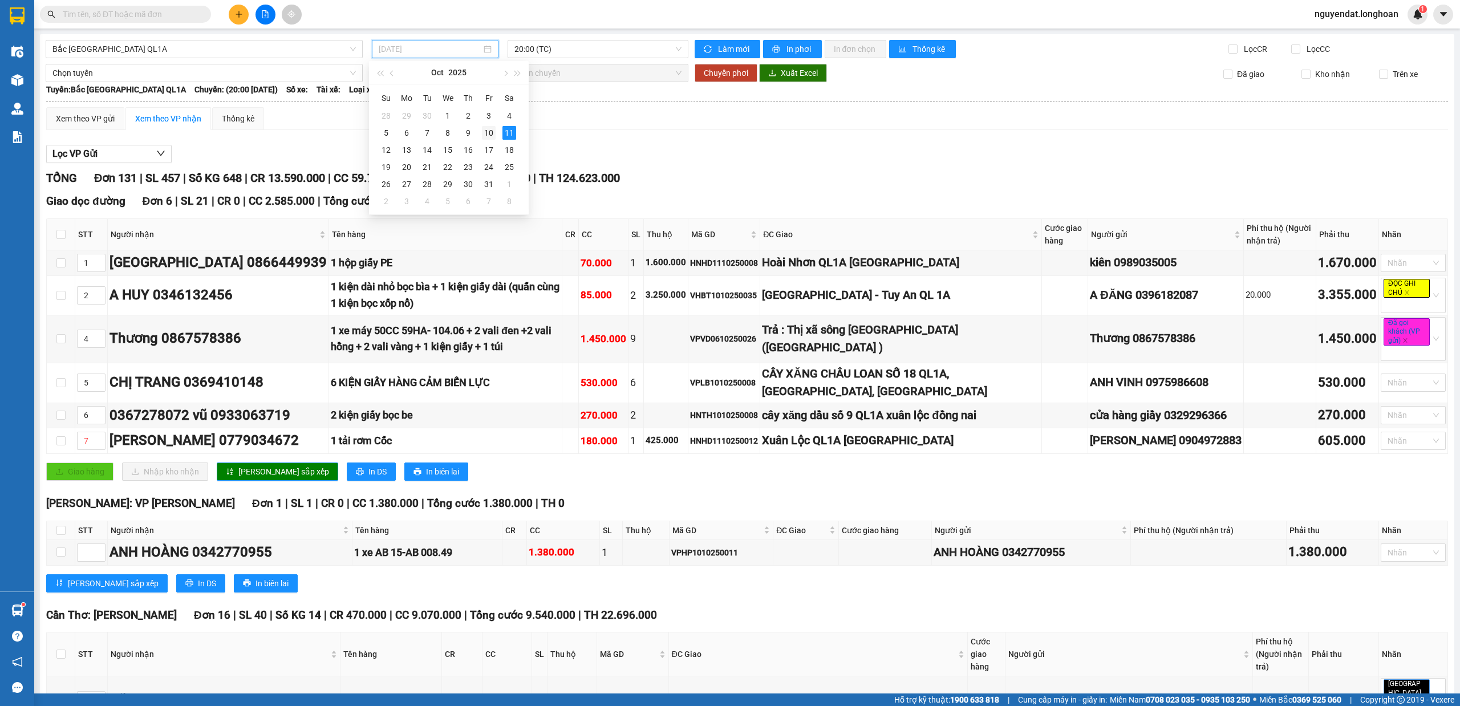
click at [493, 133] on div "10" at bounding box center [489, 133] width 14 height 14
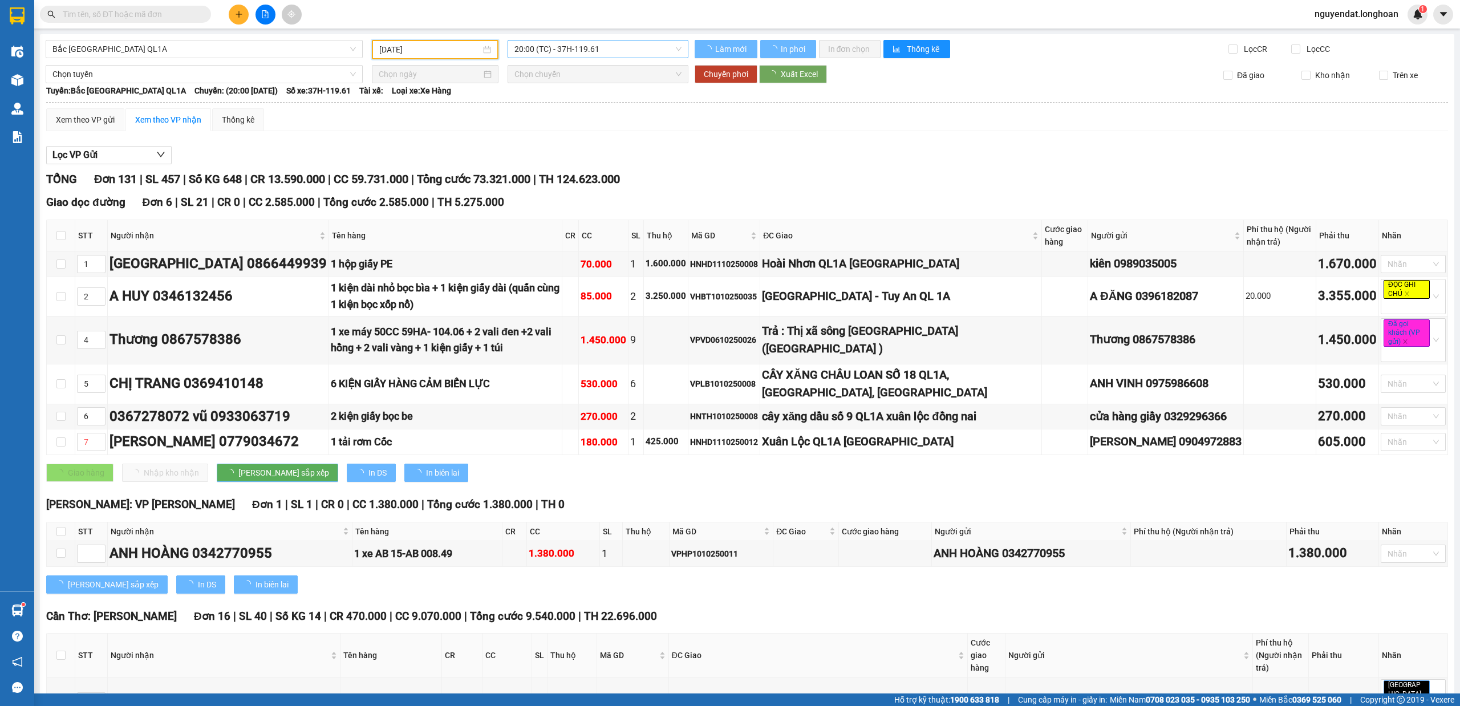
type input "[DATE]"
click at [589, 46] on span "20:00 (TC) - 37H-119.61" at bounding box center [598, 48] width 168 height 17
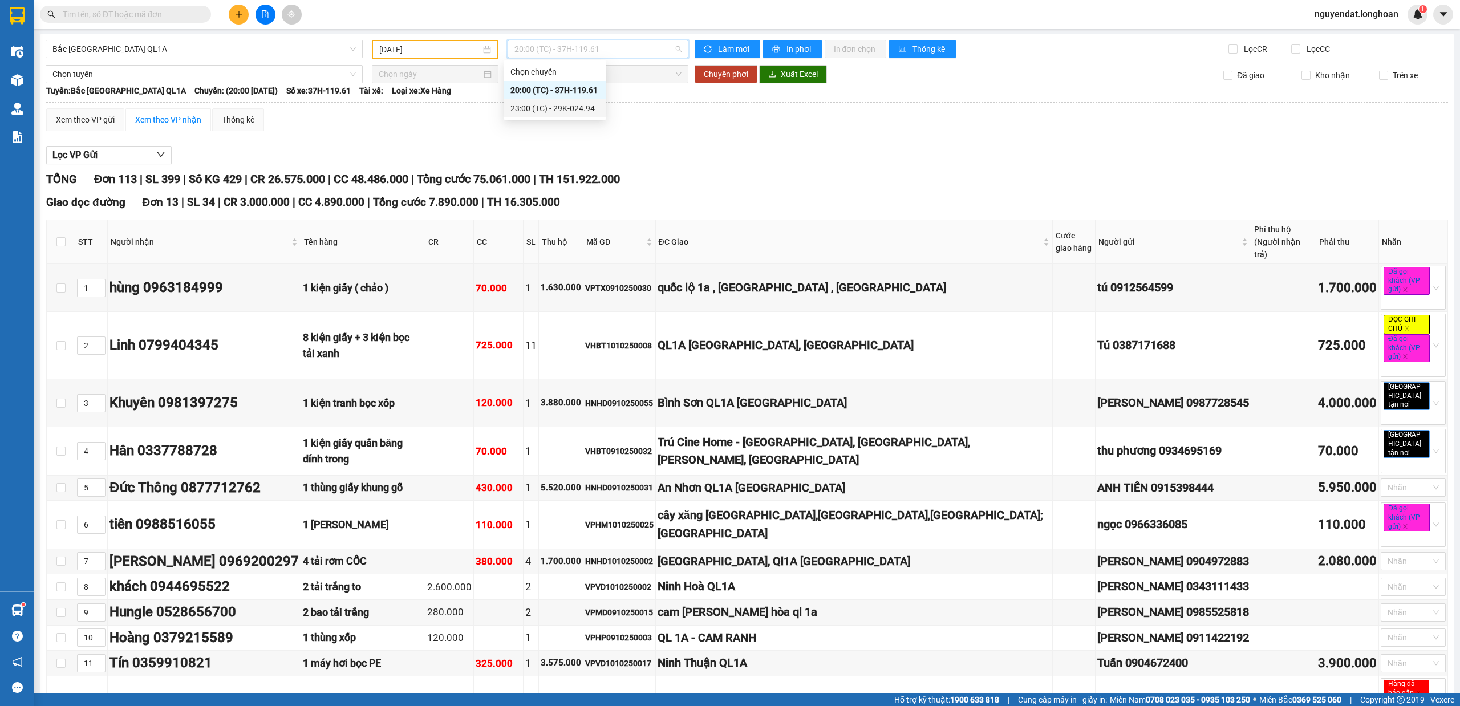
click at [574, 100] on div "23:00 (TC) - 29K-024.94" at bounding box center [555, 108] width 103 height 18
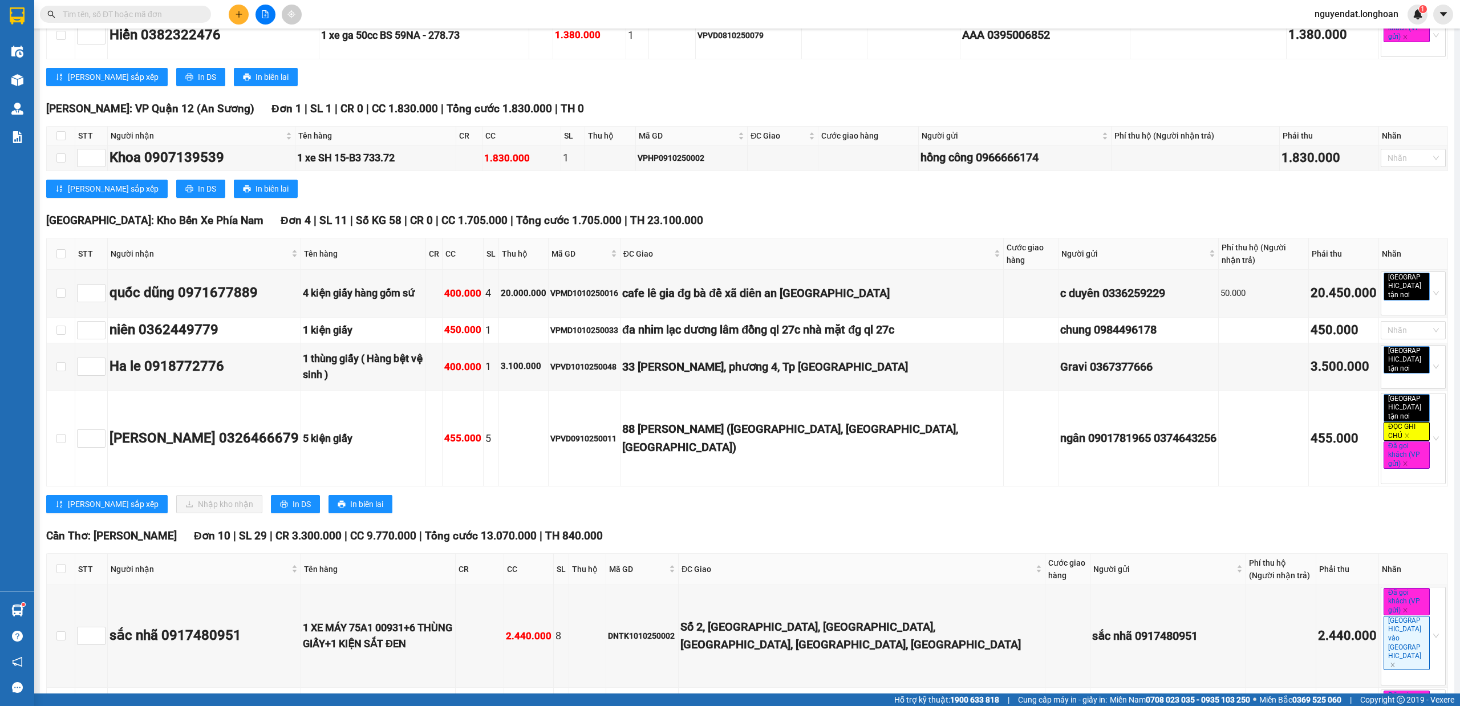
scroll to position [3482, 0]
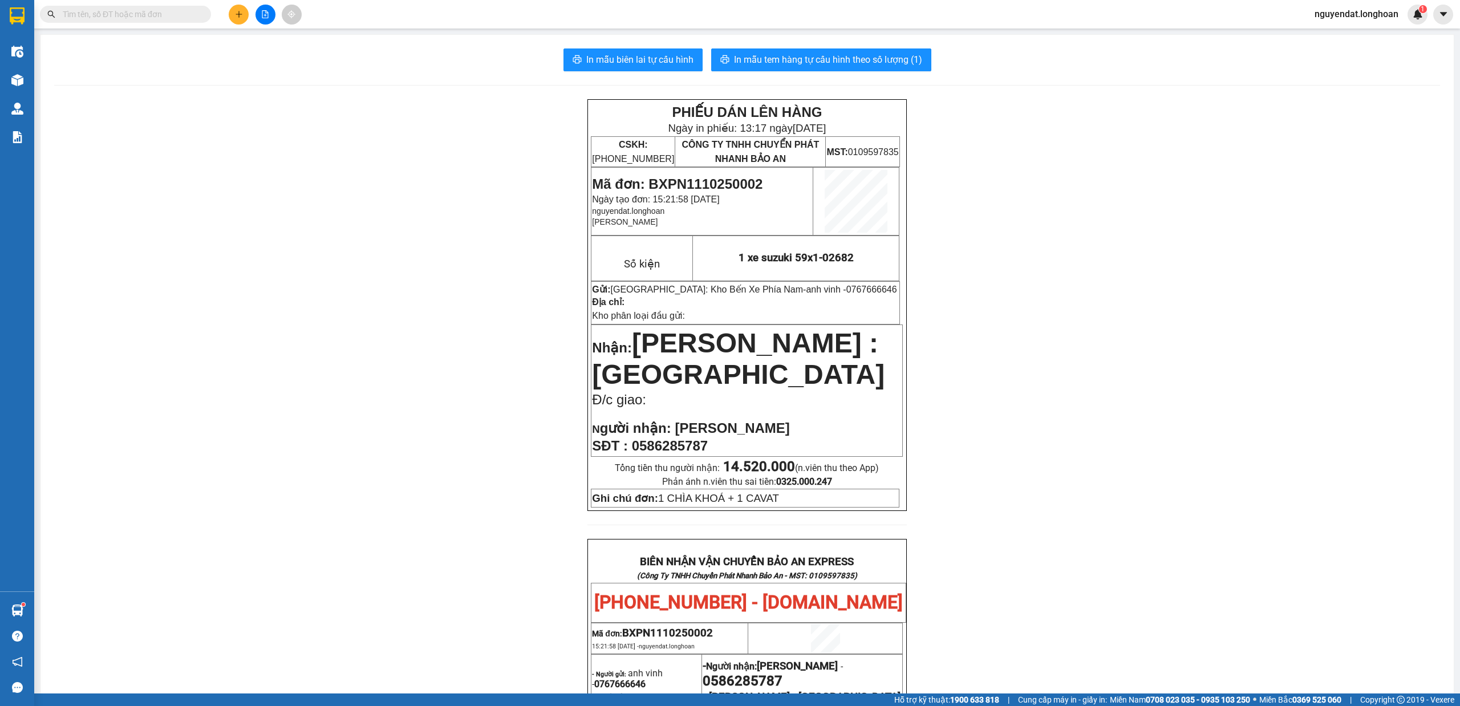
click at [263, 16] on icon "file-add" at bounding box center [265, 14] width 8 height 8
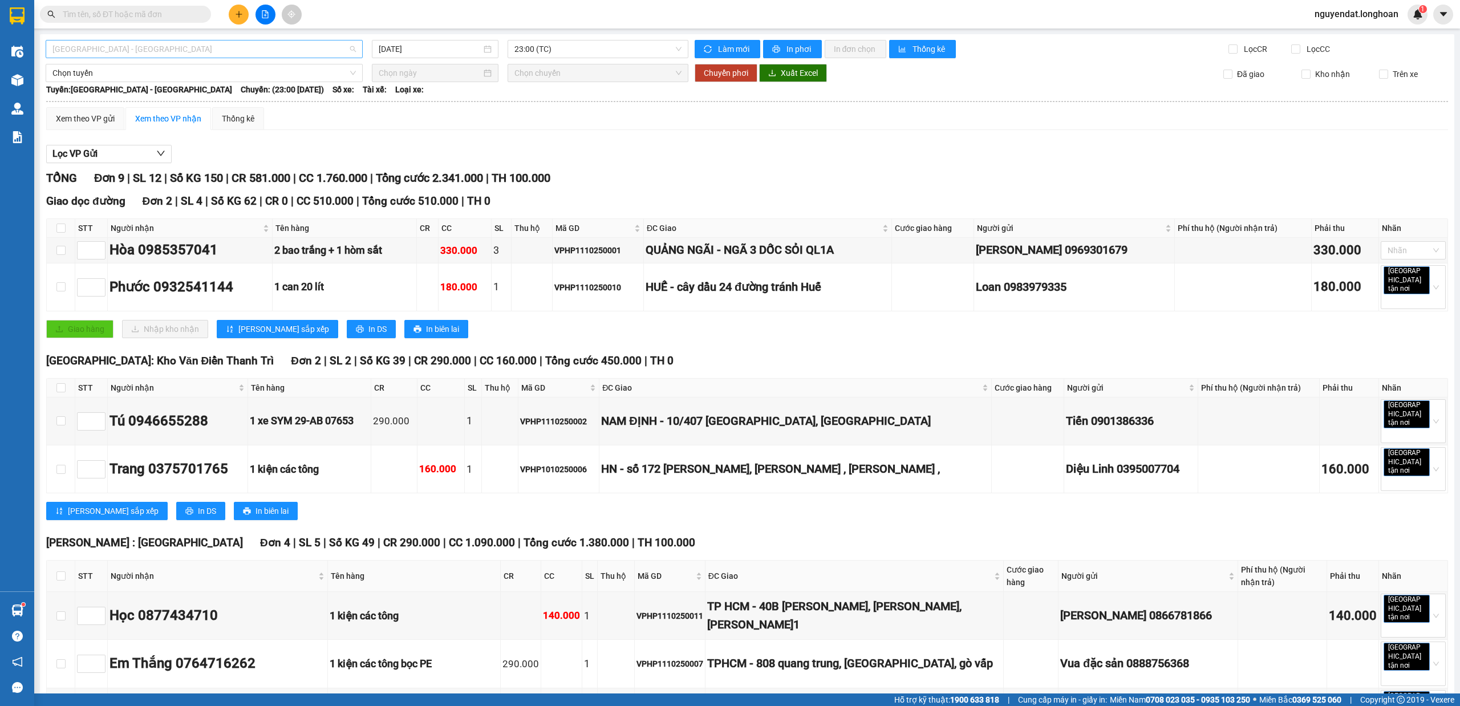
click at [309, 44] on span "Hải Phòng - Hà Nội" at bounding box center [203, 48] width 303 height 17
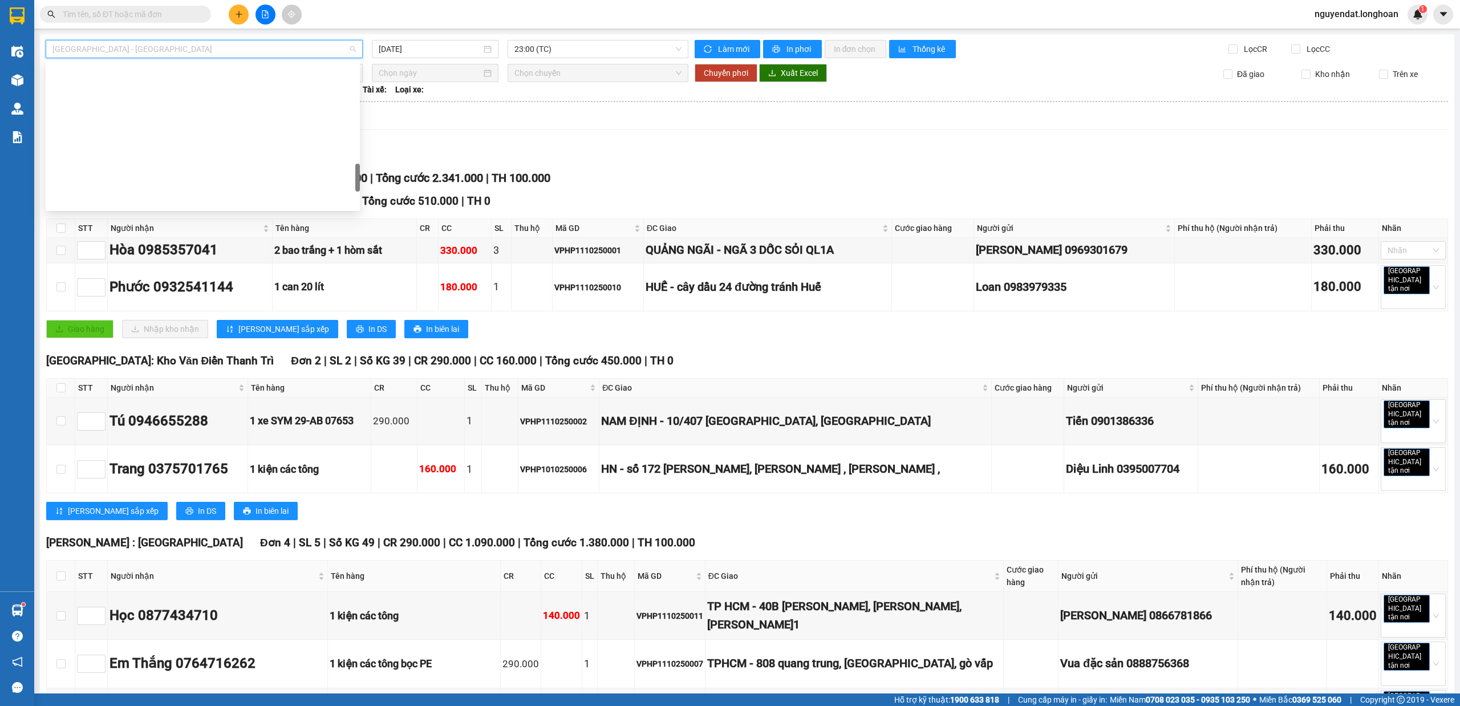
scroll to position [803, 0]
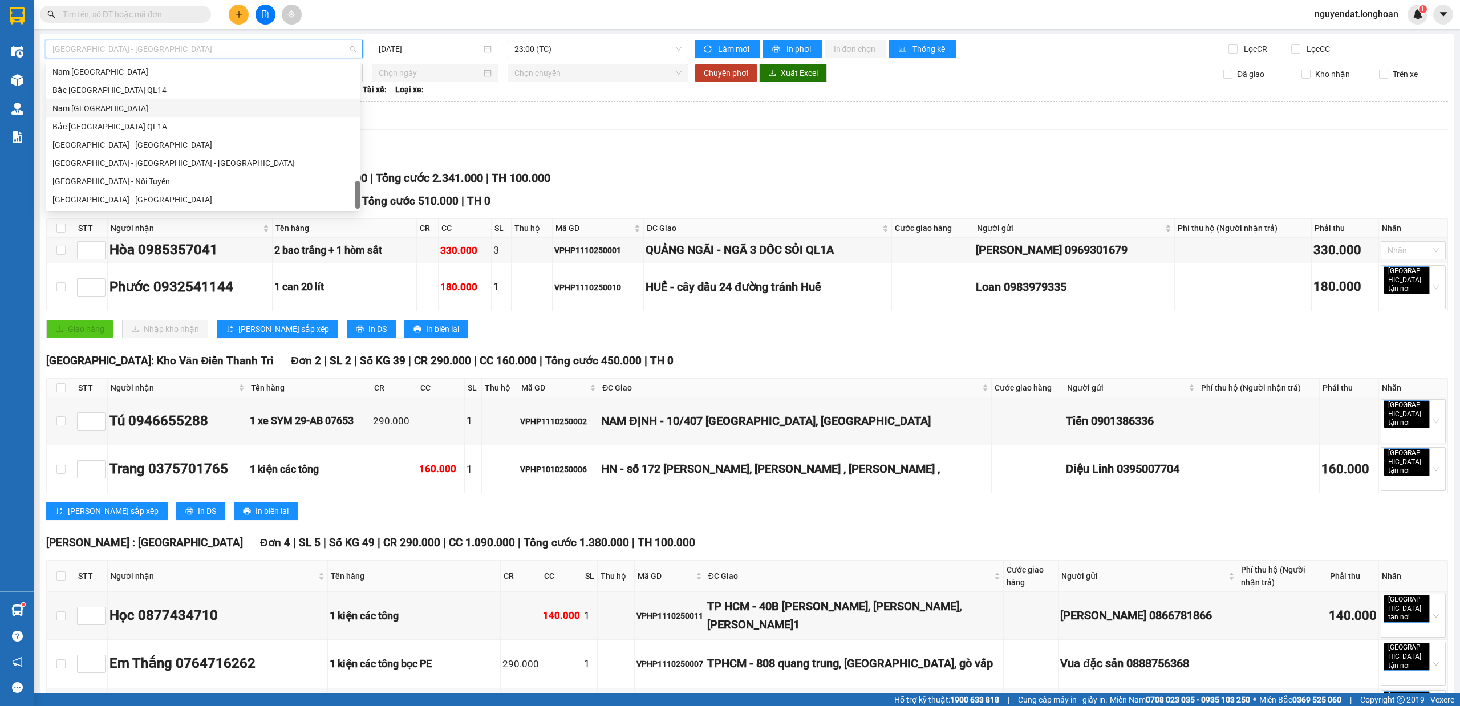
click at [185, 108] on div "Nam [GEOGRAPHIC_DATA]" at bounding box center [202, 108] width 301 height 13
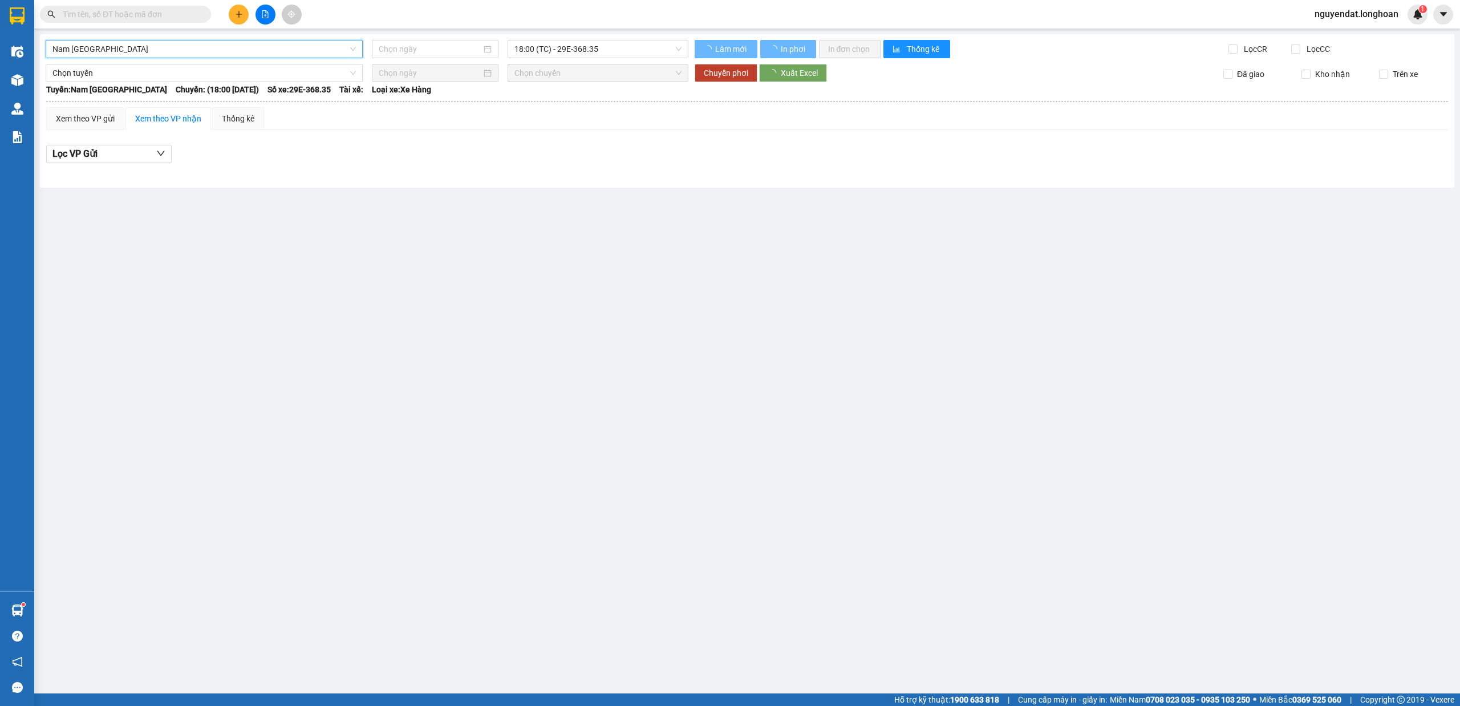
type input "[DATE]"
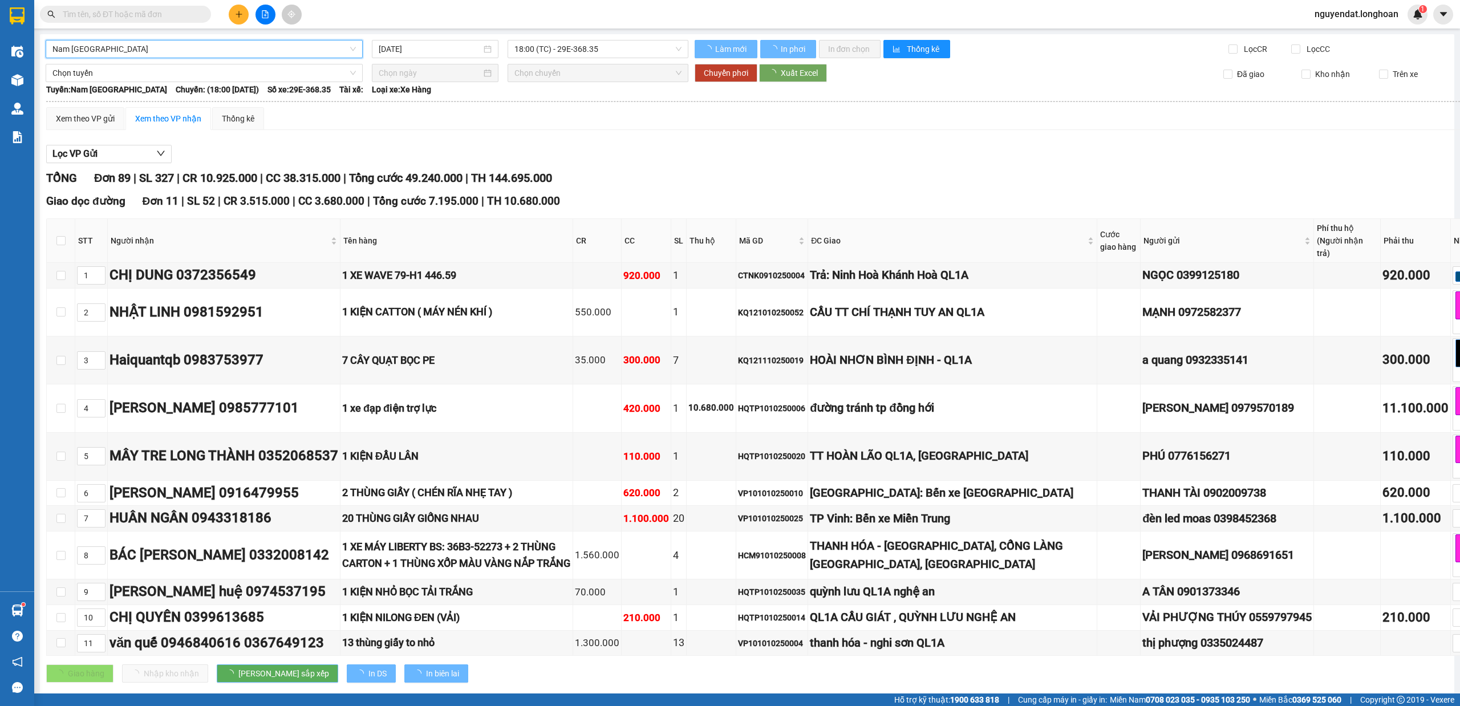
click at [567, 44] on span "18:00 (TC) - 29E-368.35" at bounding box center [598, 48] width 168 height 17
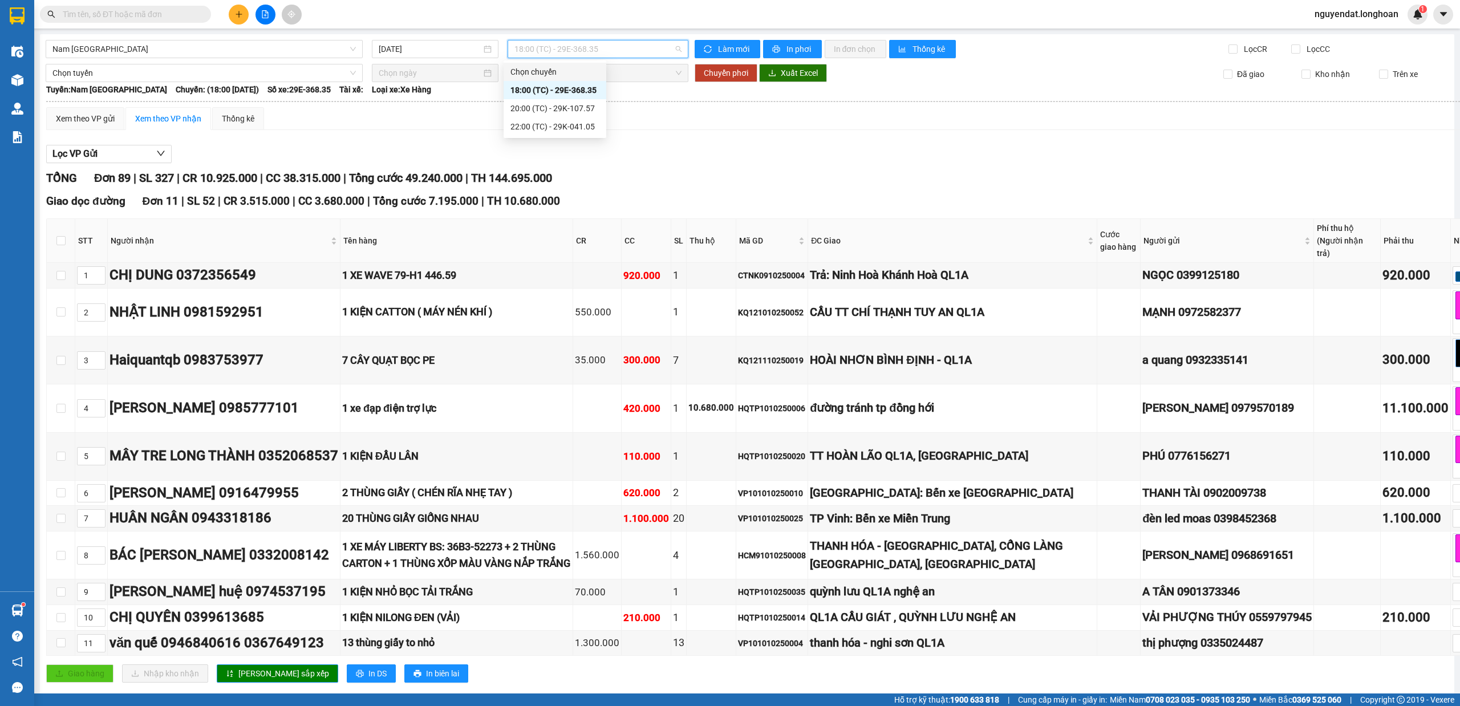
click at [608, 52] on span "18:00 (TC) - 29E-368.35" at bounding box center [598, 48] width 168 height 17
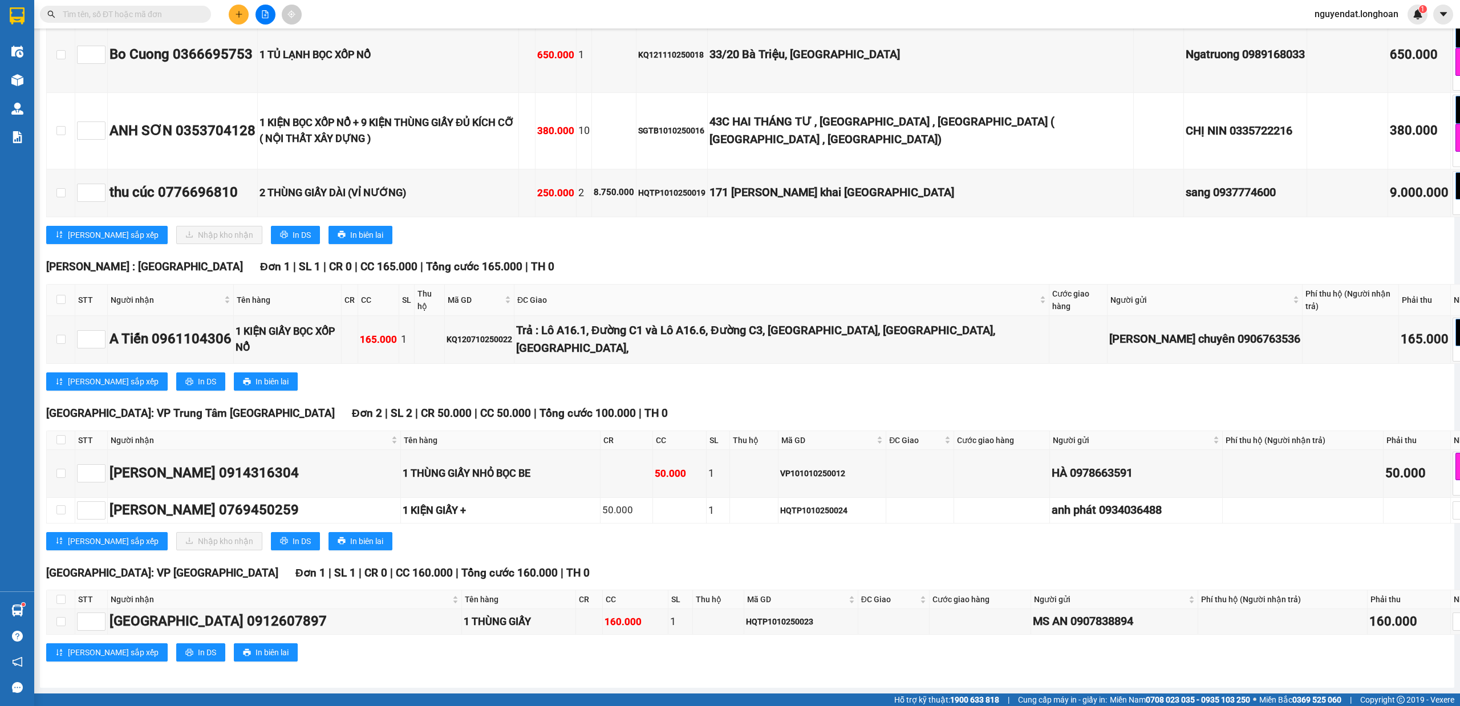
scroll to position [7752, 0]
